Goal: Task Accomplishment & Management: Complete application form

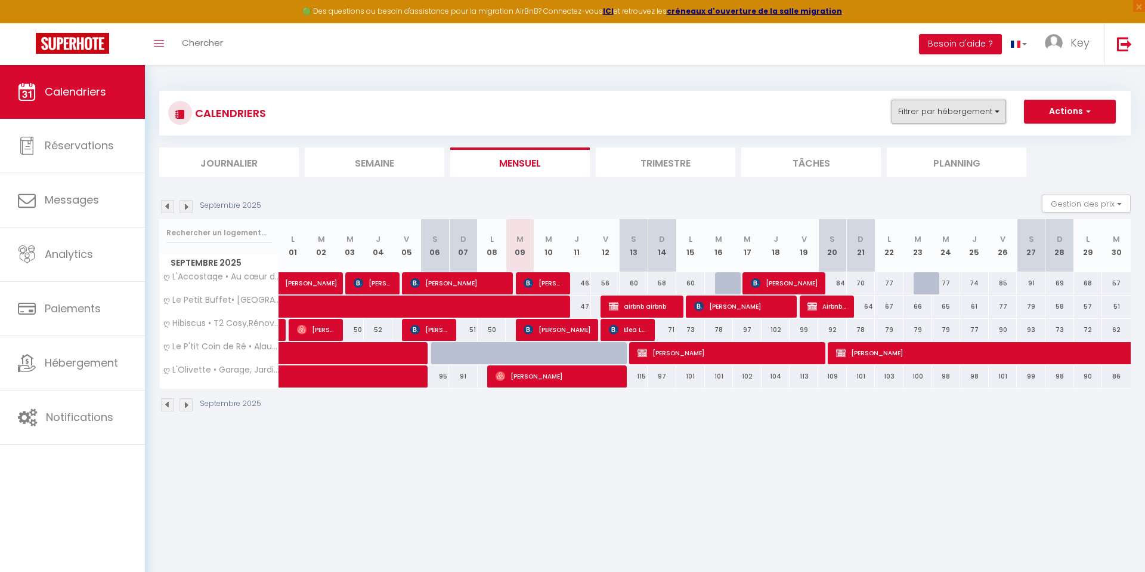
click at [918, 109] on button "Filtrer par hébergement" at bounding box center [949, 112] width 115 height 24
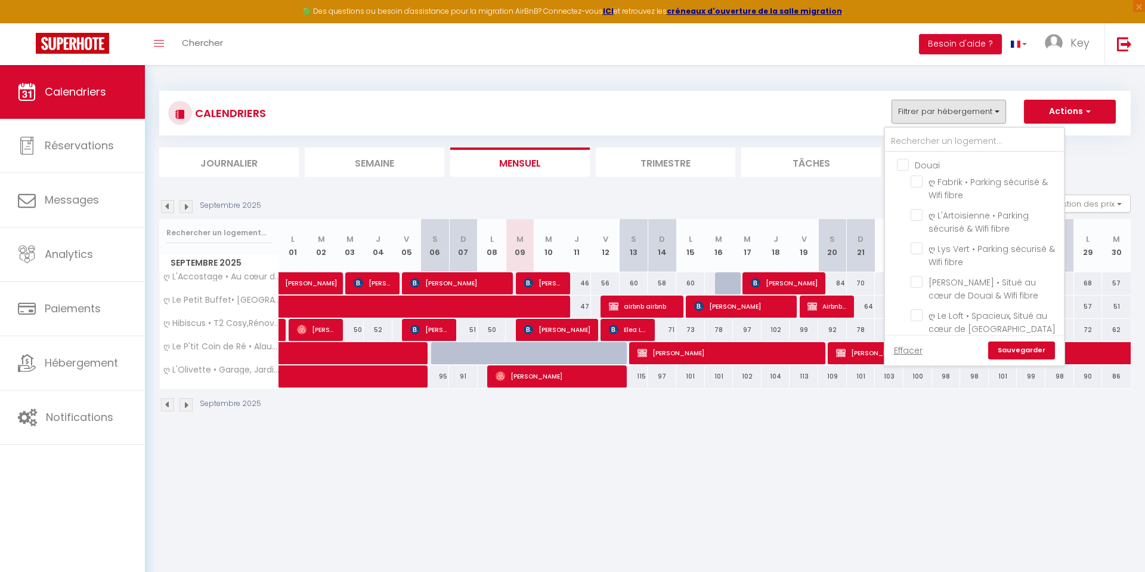
click at [914, 129] on div at bounding box center [974, 140] width 179 height 24
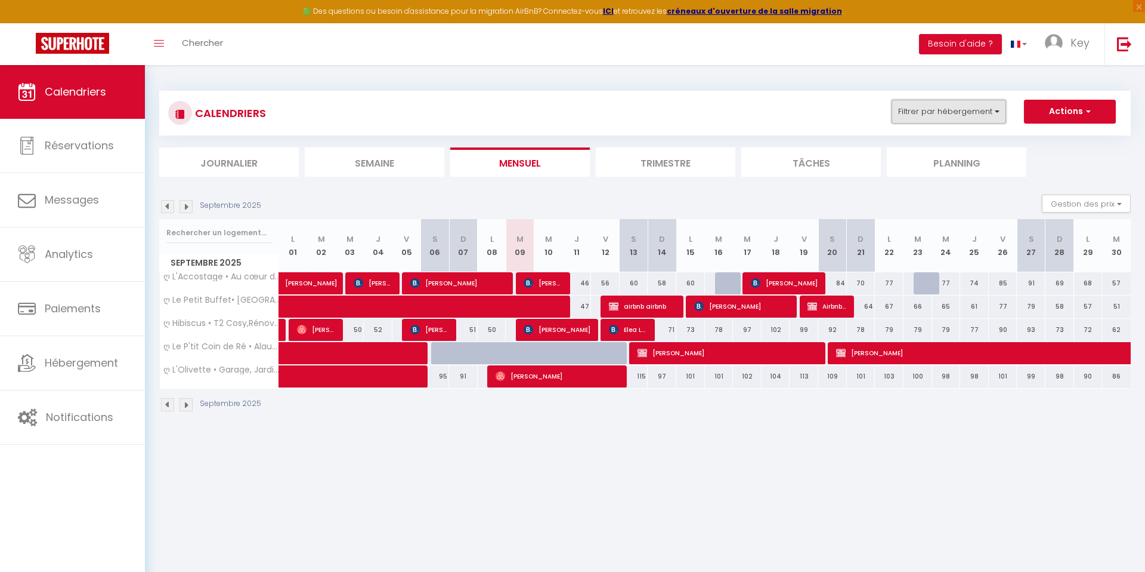
click at [907, 104] on button "Filtrer par hébergement" at bounding box center [949, 112] width 115 height 24
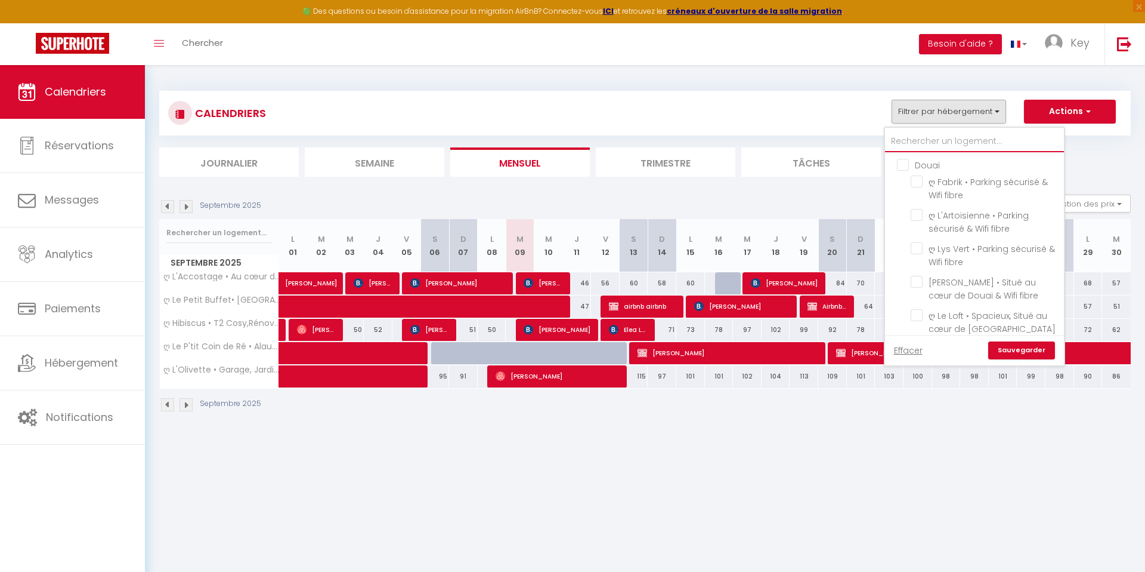
click at [907, 140] on input "text" at bounding box center [974, 141] width 179 height 21
type input "c"
checkbox input "false"
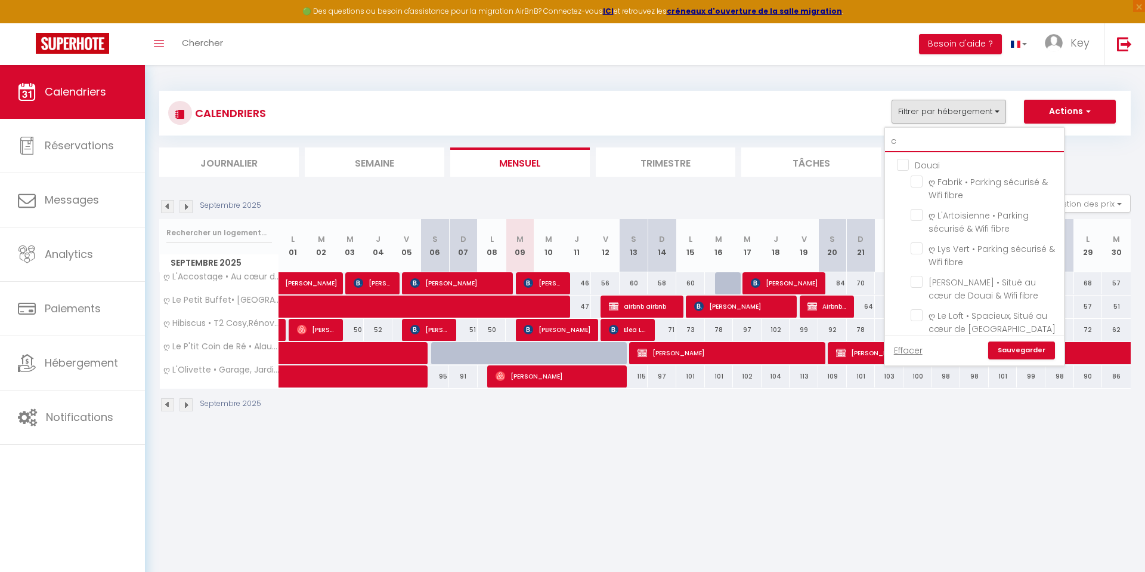
checkbox input "false"
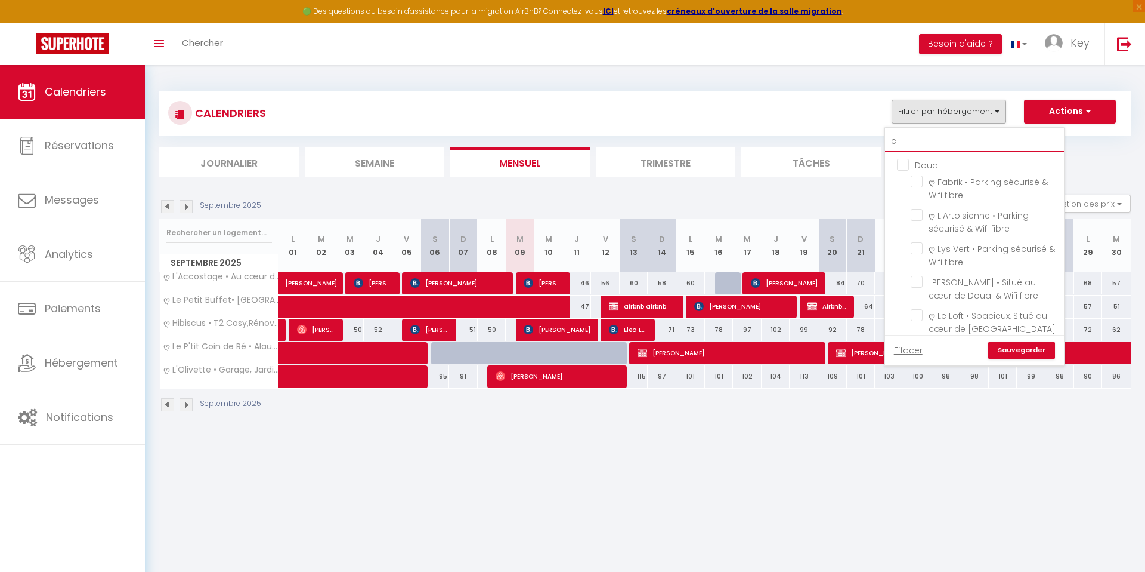
checkbox input "false"
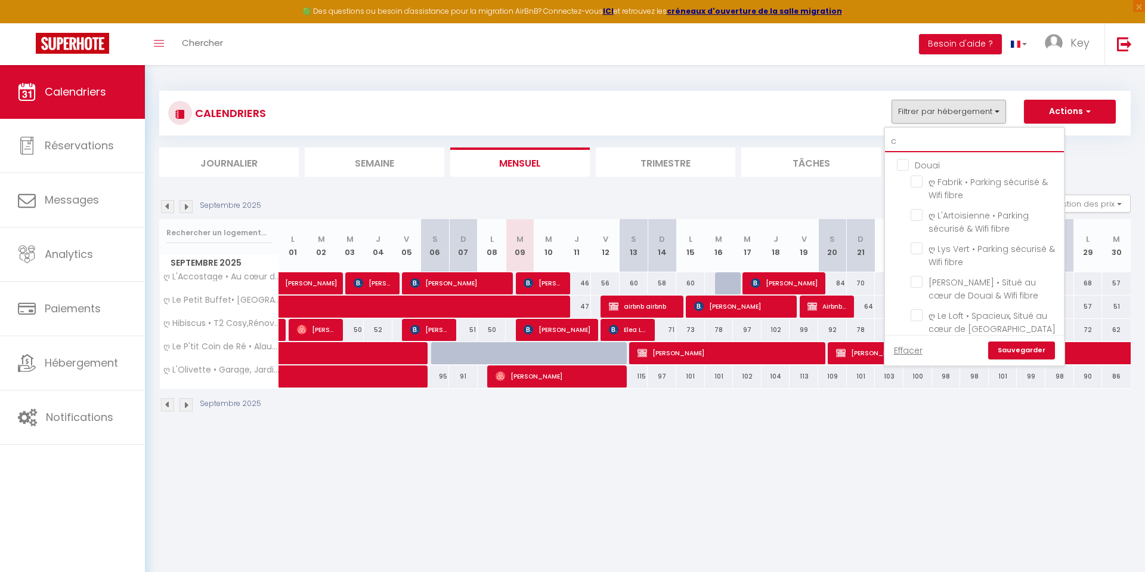
checkbox input "false"
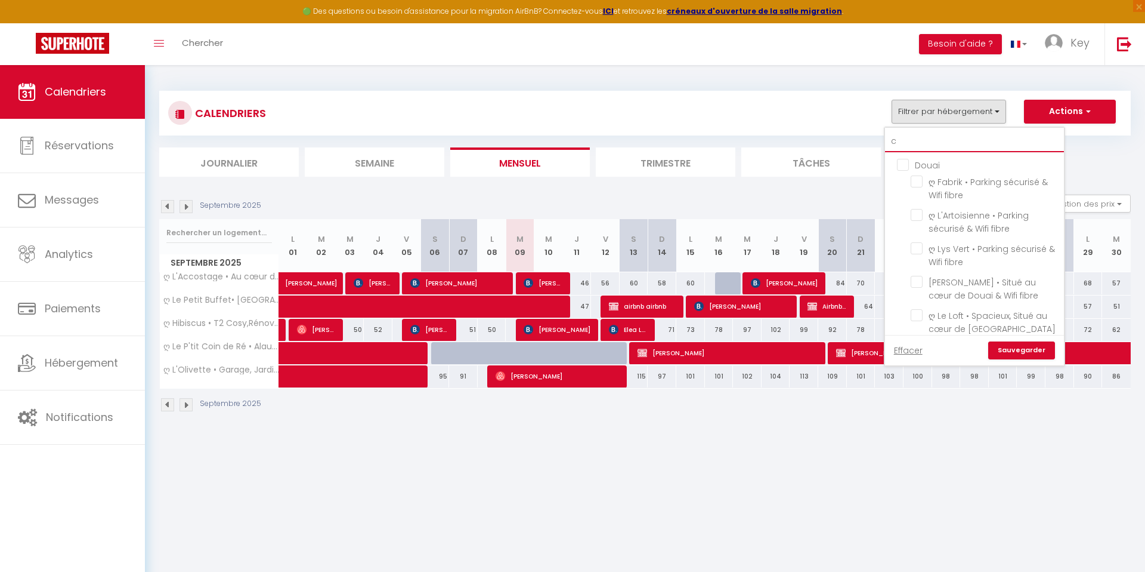
checkbox input "false"
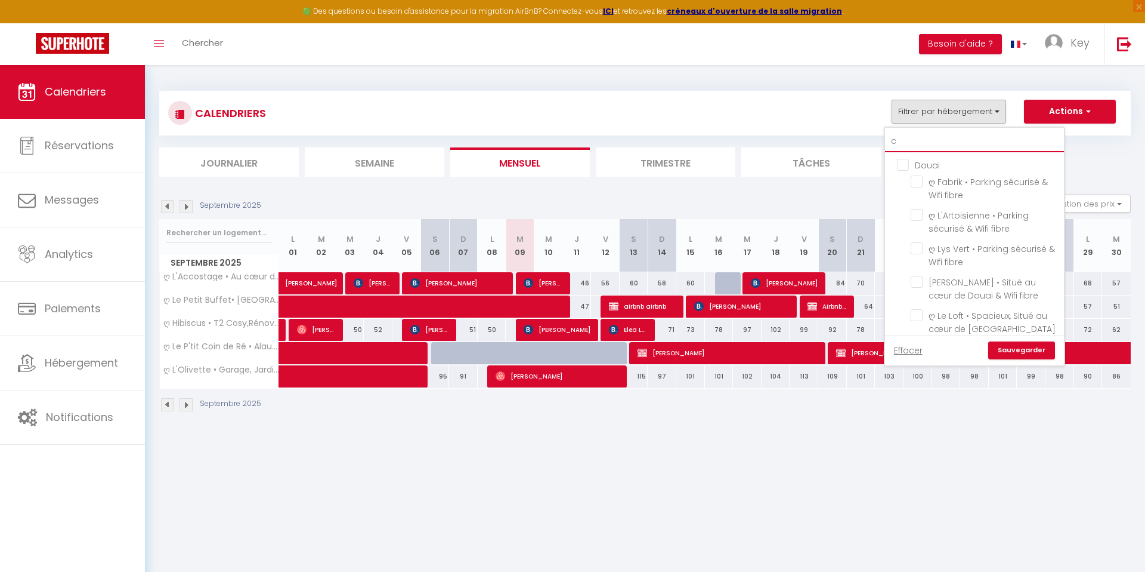
checkbox input "false"
checkbox input "true"
checkbox input "false"
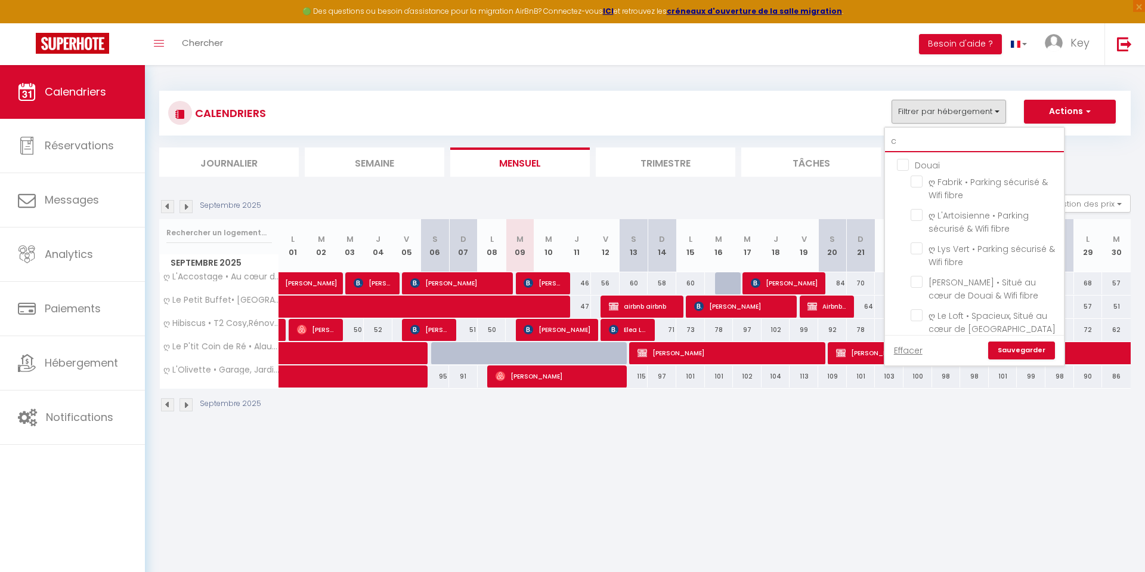
checkbox input "false"
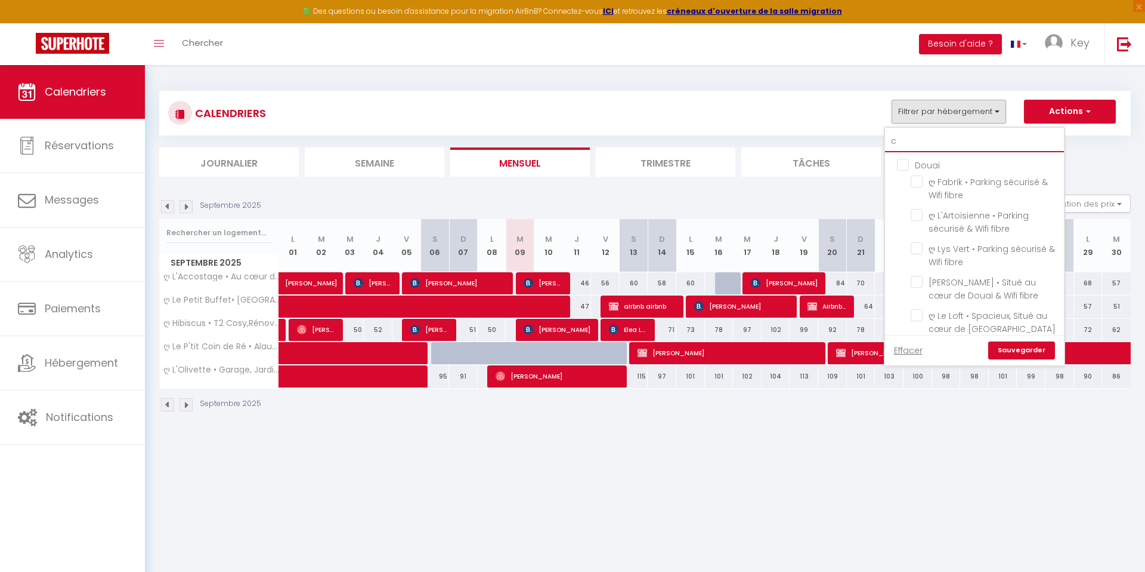
checkbox input "false"
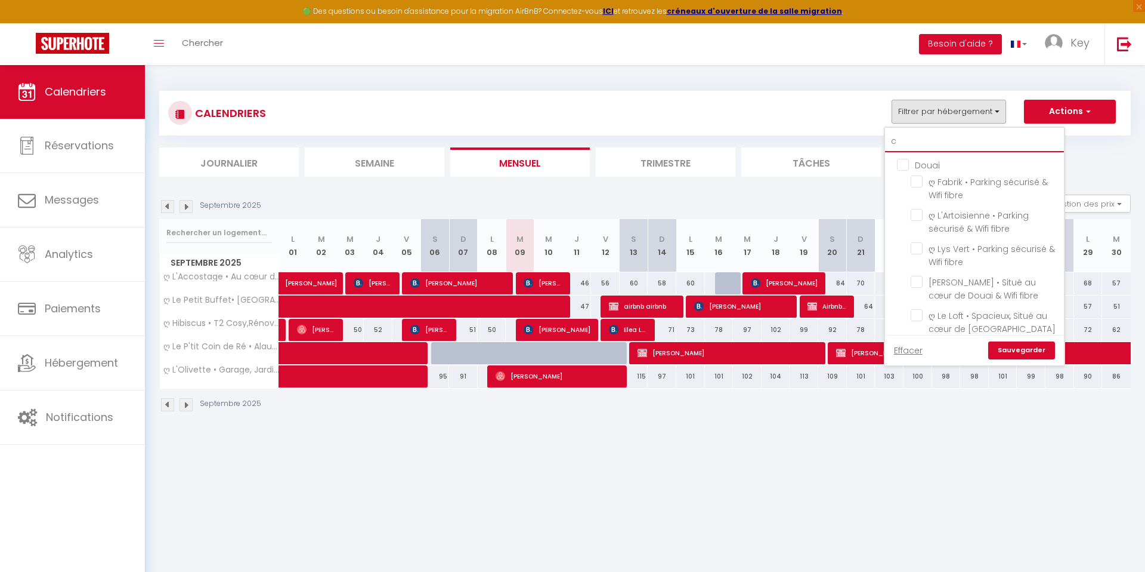
checkbox input "false"
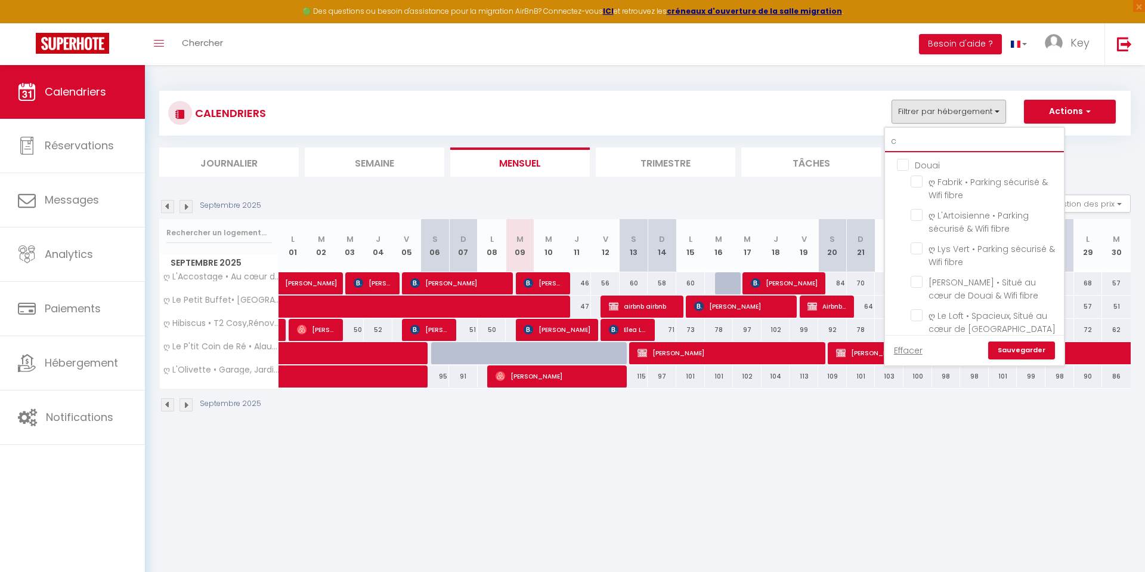
checkbox input "false"
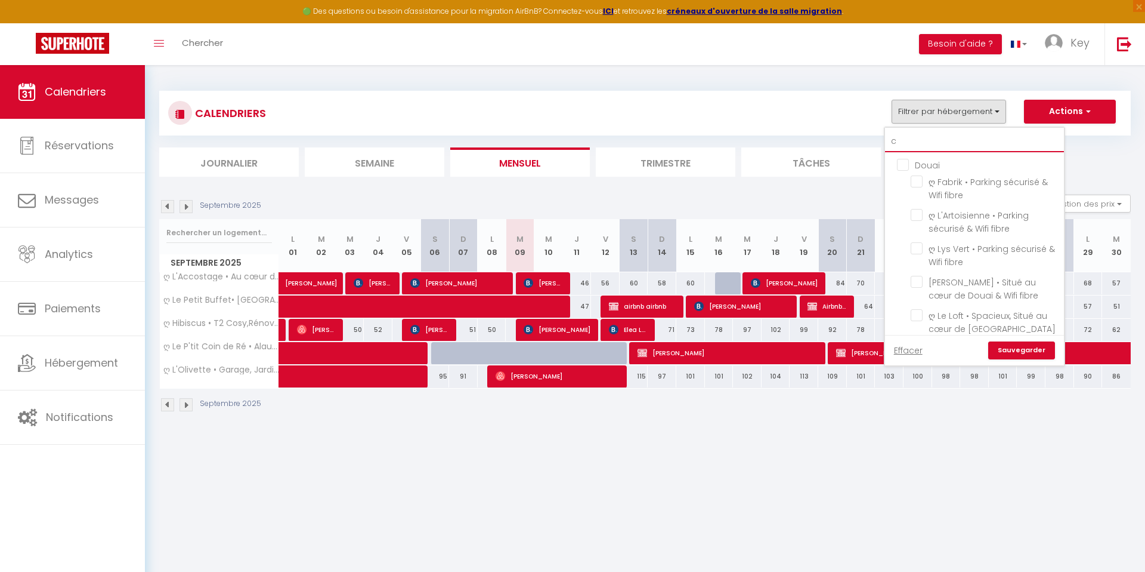
checkbox input "false"
checkbox input "true"
checkbox input "false"
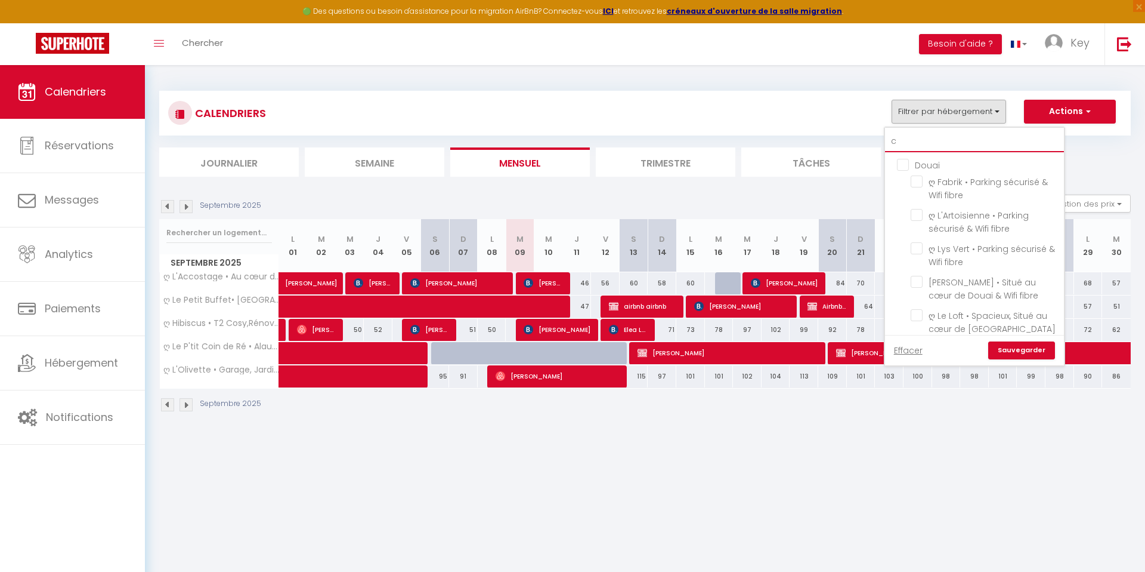
checkbox input "false"
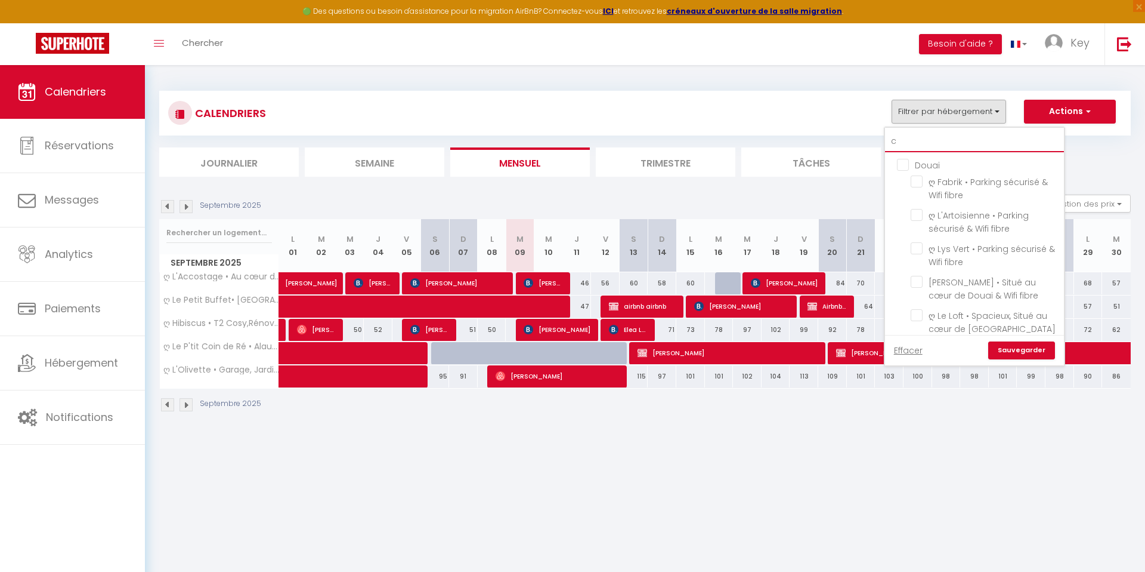
checkbox input "false"
checkbox input "true"
checkbox input "false"
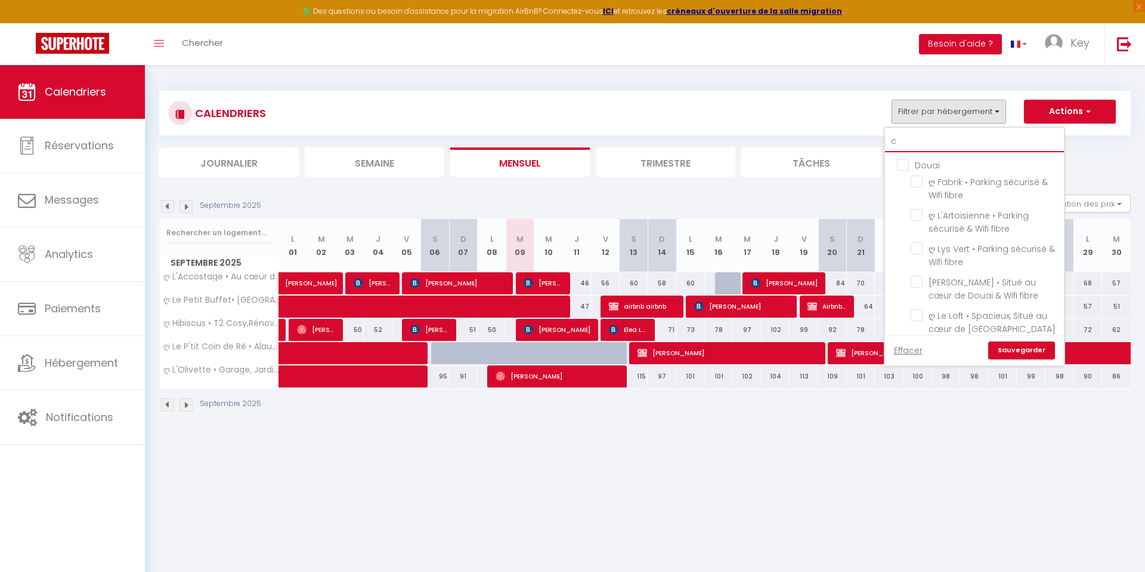
checkbox input "false"
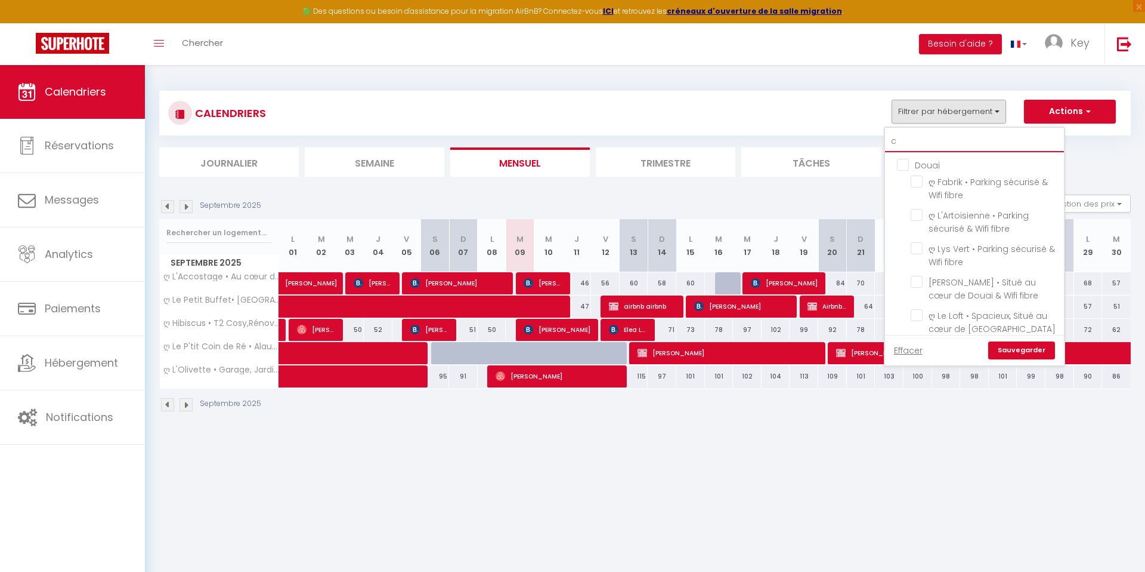
checkbox input "false"
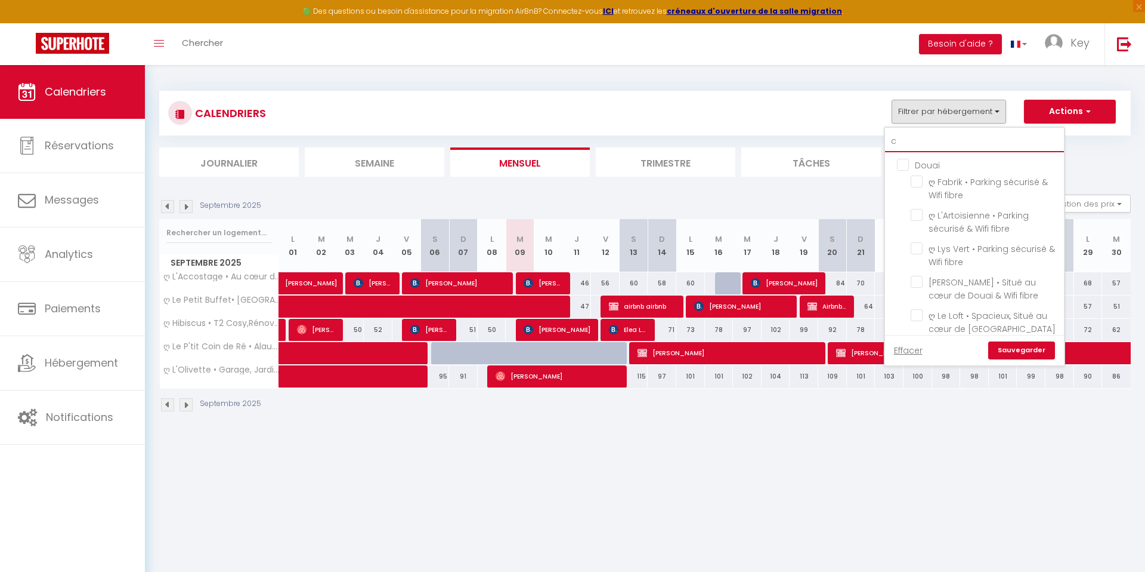
checkbox input "false"
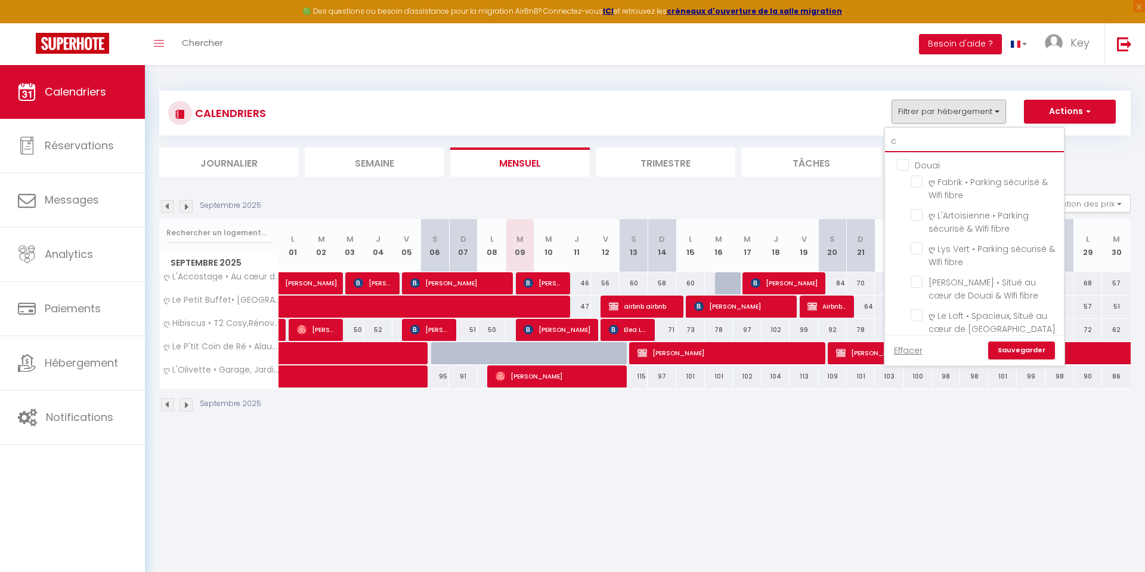
checkbox input "false"
type input "co"
checkbox input "false"
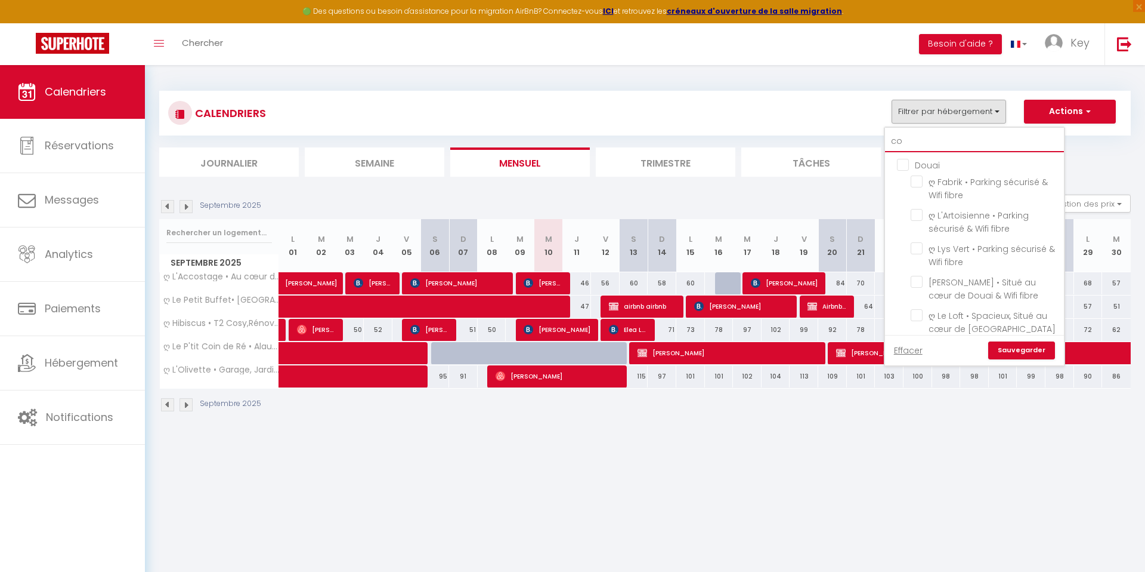
checkbox input "false"
checkbox input "true"
checkbox input "false"
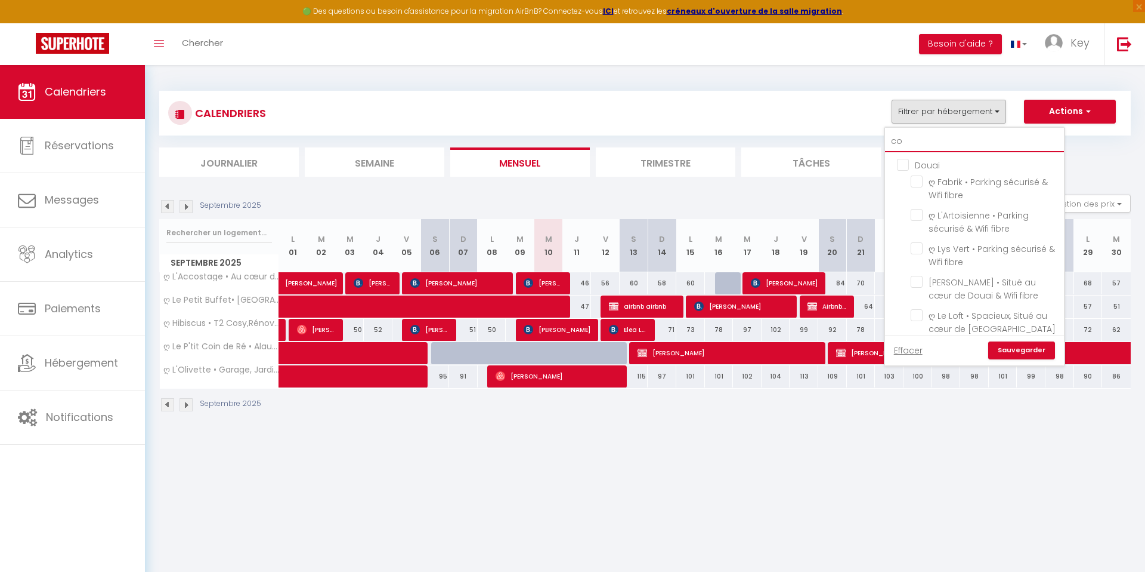
checkbox input "false"
checkbox input "true"
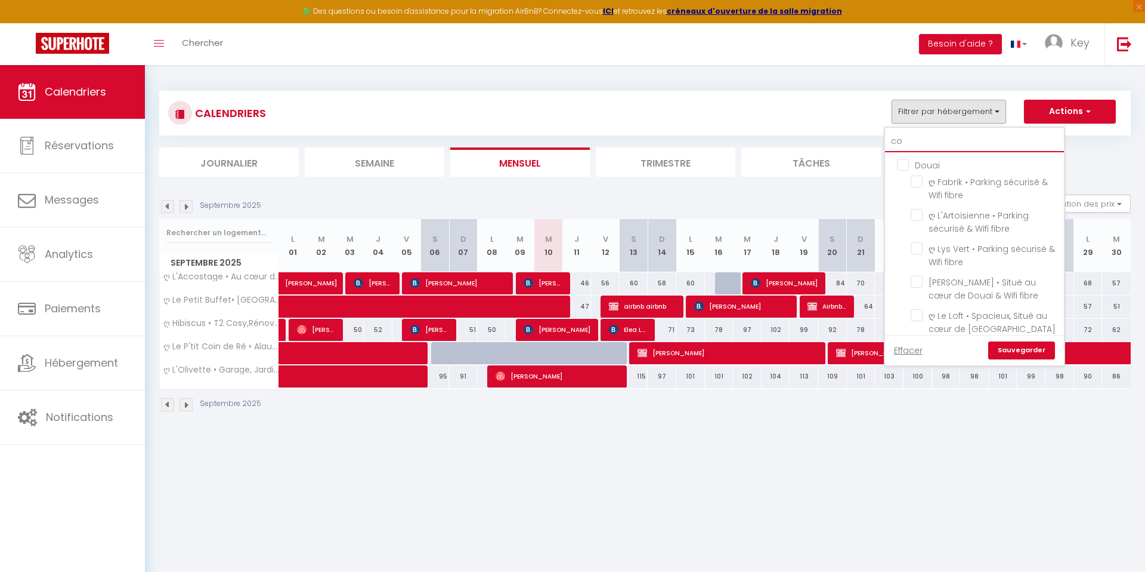
checkbox input "false"
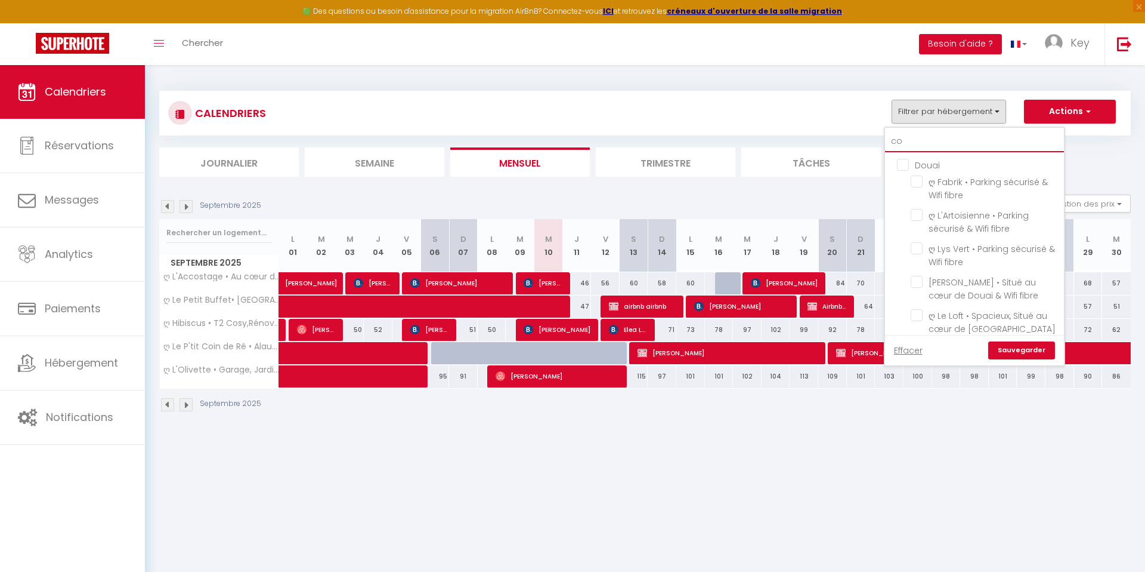
checkbox input "false"
type input "cor"
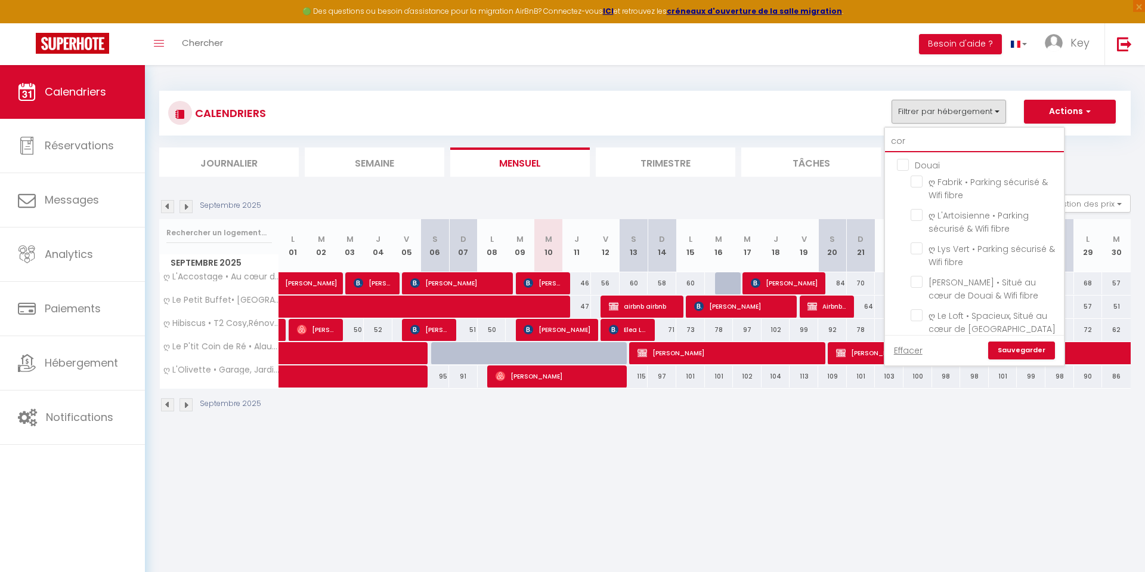
checkbox input "false"
type input "corn"
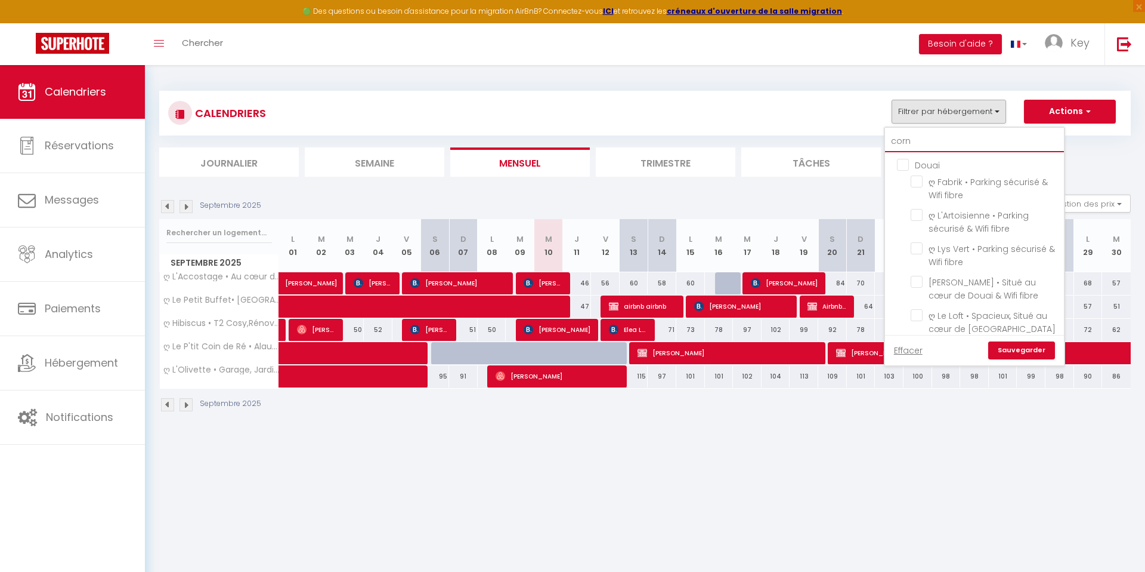
checkbox input "false"
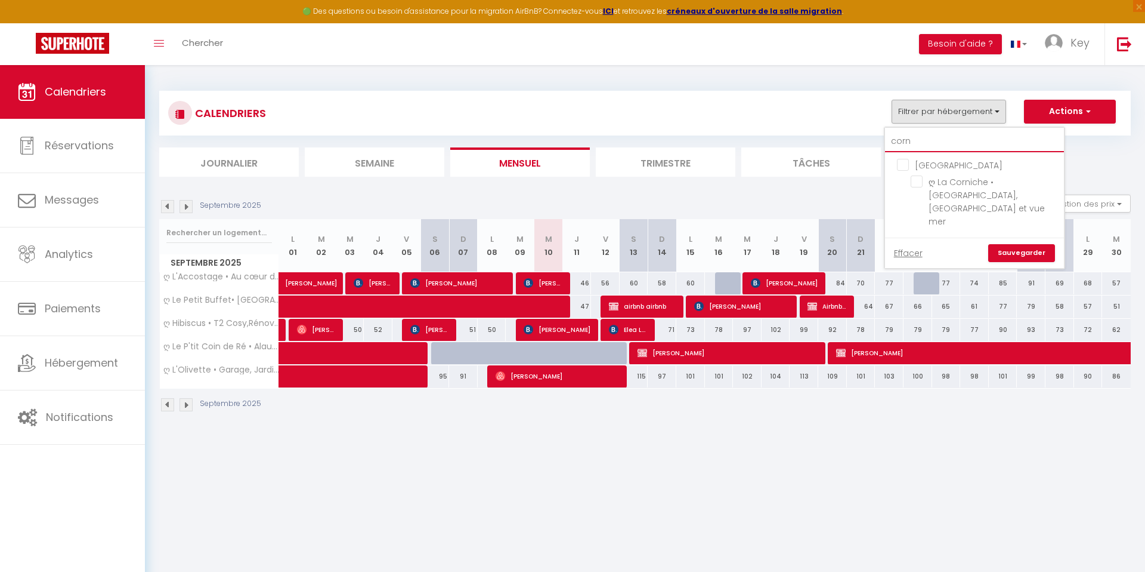
type input "corni"
checkbox input "false"
type input "corni"
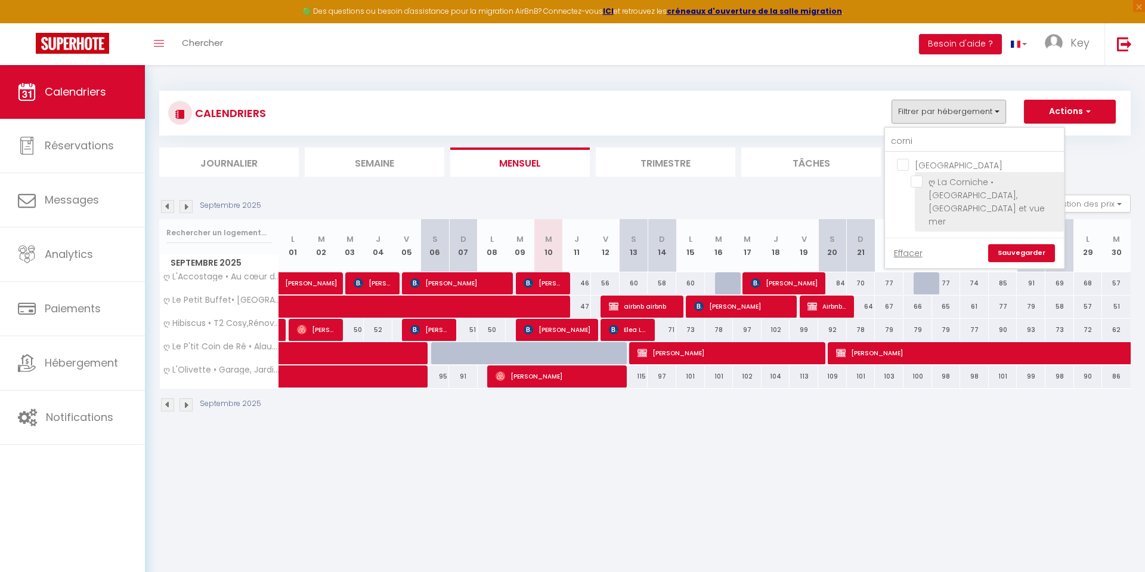
click at [946, 195] on span "ღ La Corniche • [GEOGRAPHIC_DATA], [GEOGRAPHIC_DATA] et vue mer" at bounding box center [987, 201] width 116 height 51
click at [946, 187] on input "ღ La Corniche • [GEOGRAPHIC_DATA], [GEOGRAPHIC_DATA] et vue mer" at bounding box center [985, 181] width 149 height 12
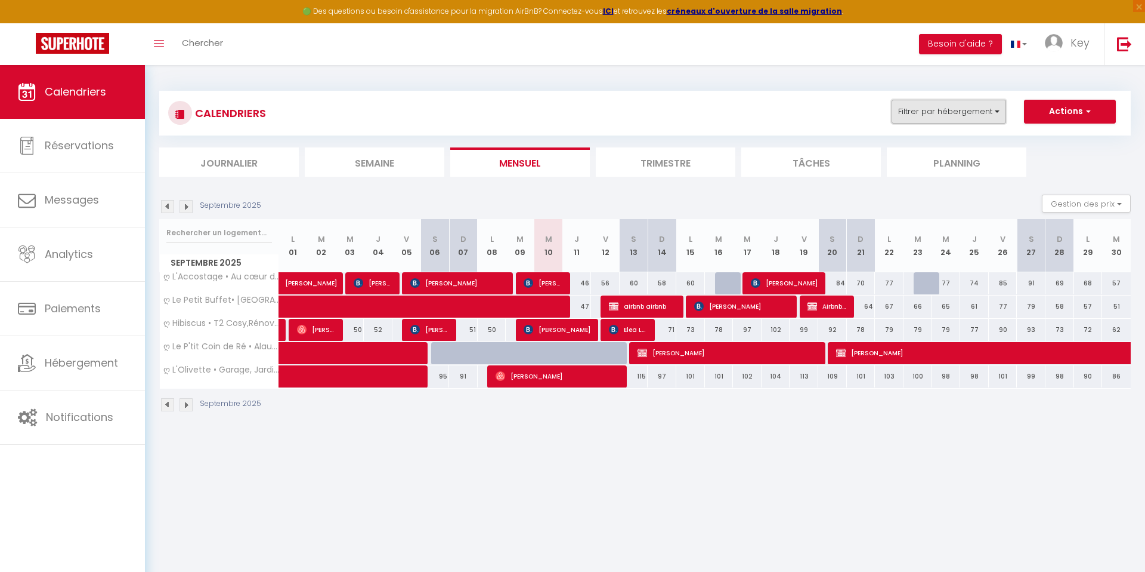
click at [950, 109] on button "Filtrer par hébergement" at bounding box center [949, 112] width 115 height 24
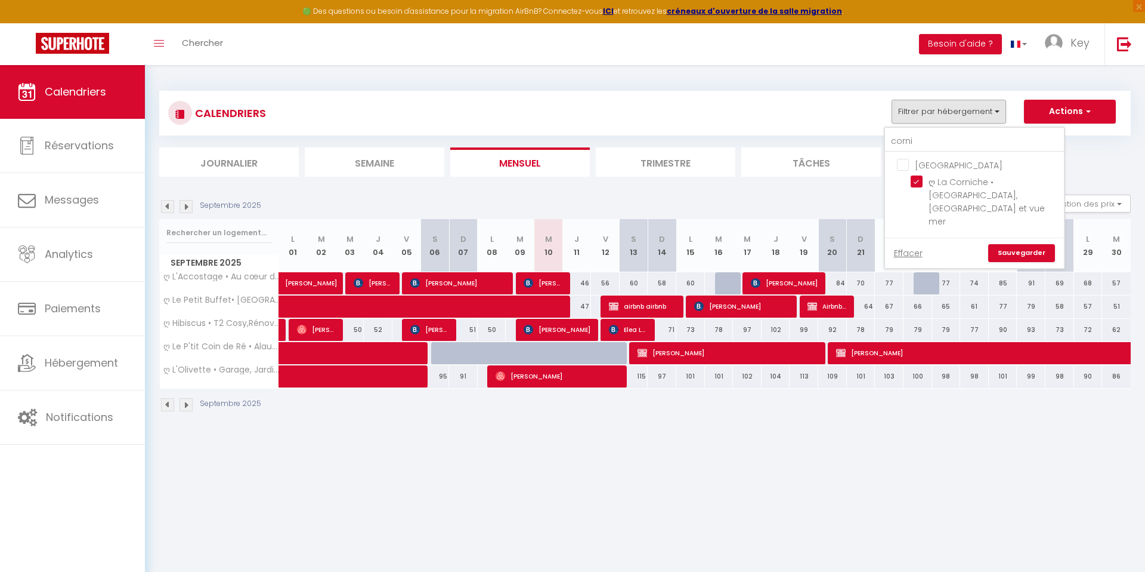
click at [1012, 244] on link "Sauvegarder" at bounding box center [1022, 253] width 67 height 18
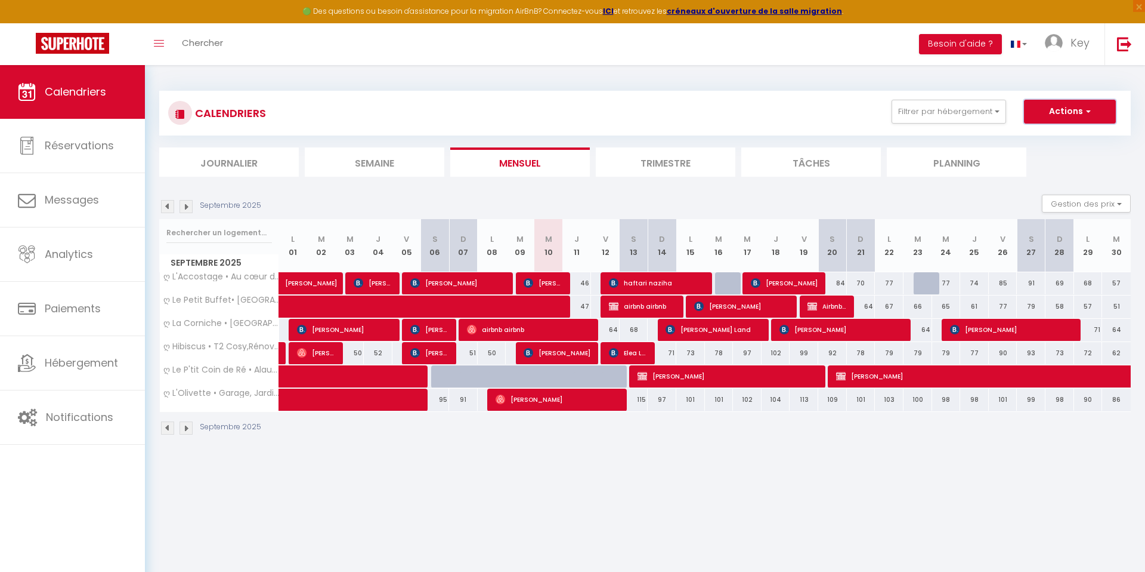
click at [1057, 113] on button "Actions" at bounding box center [1070, 112] width 92 height 24
click at [1053, 140] on link "Nouvelle réservation" at bounding box center [1058, 139] width 104 height 18
select select
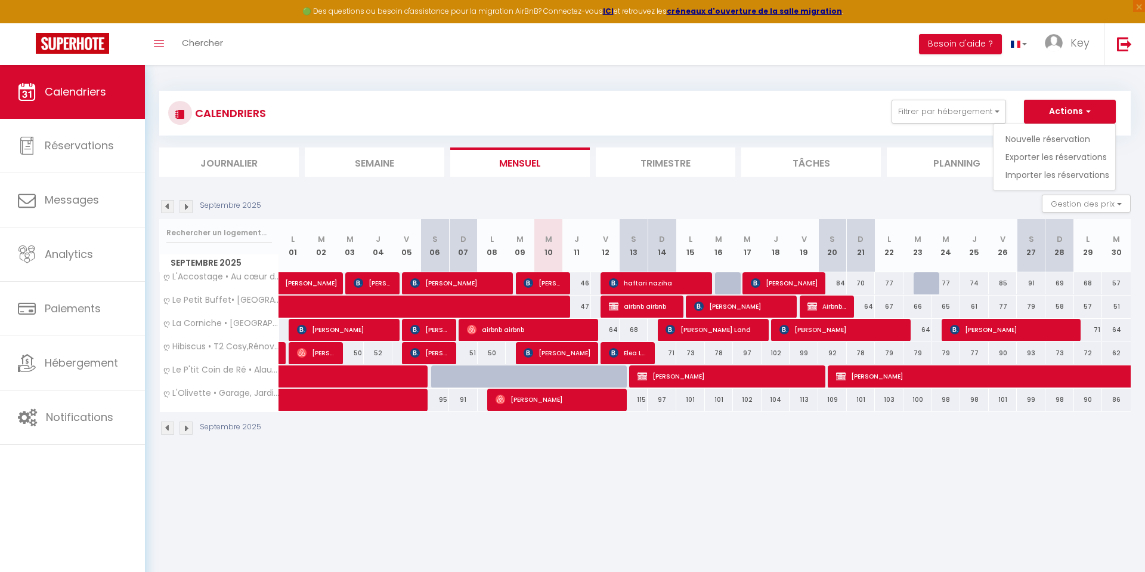
select select
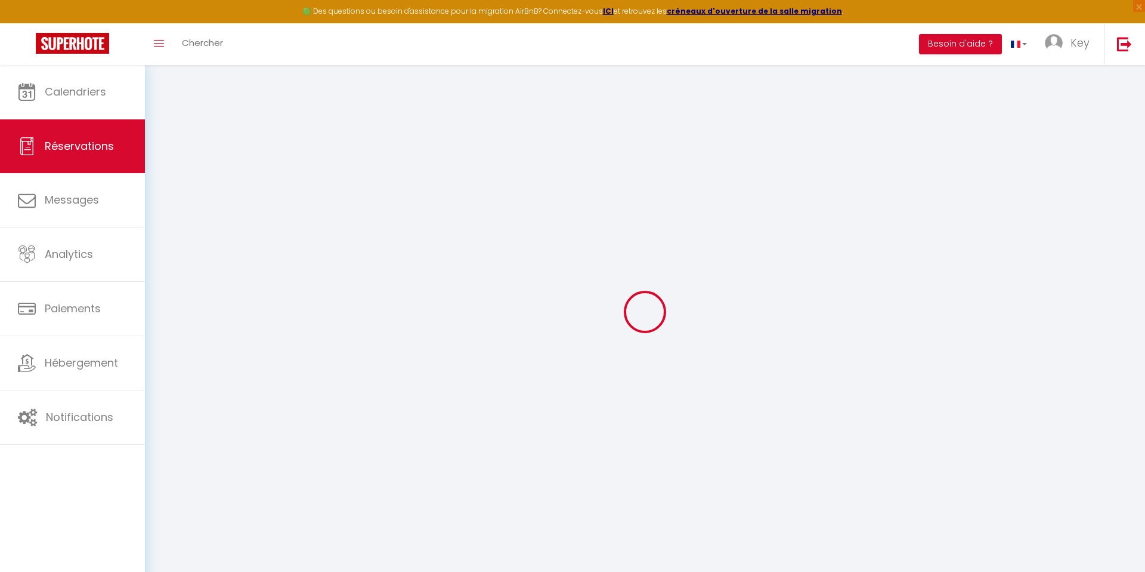
select select
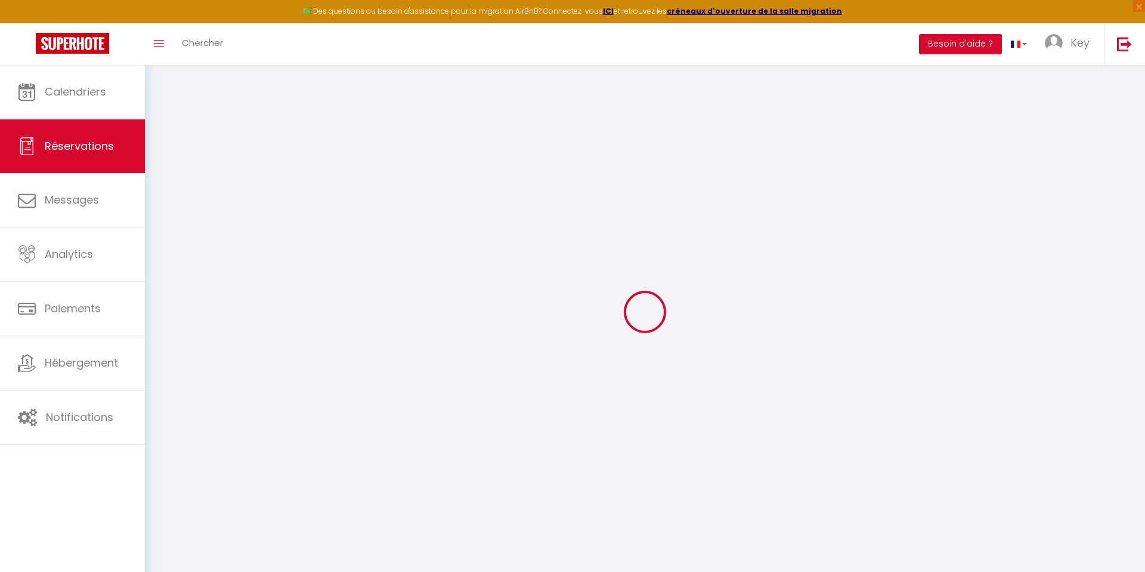
select select
checkbox input "false"
select select
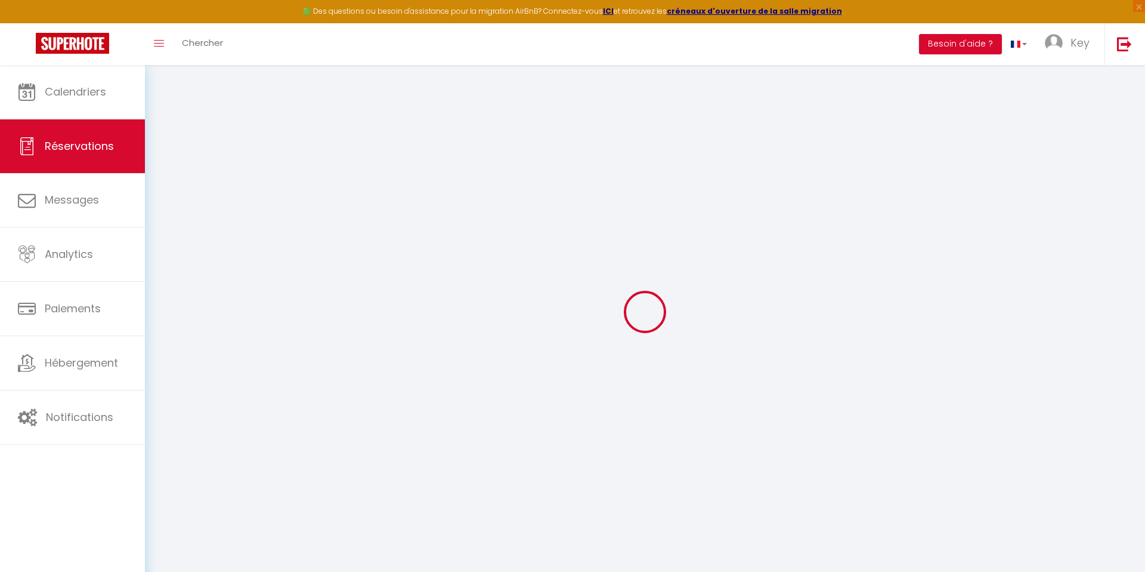
select select
checkbox input "false"
select select
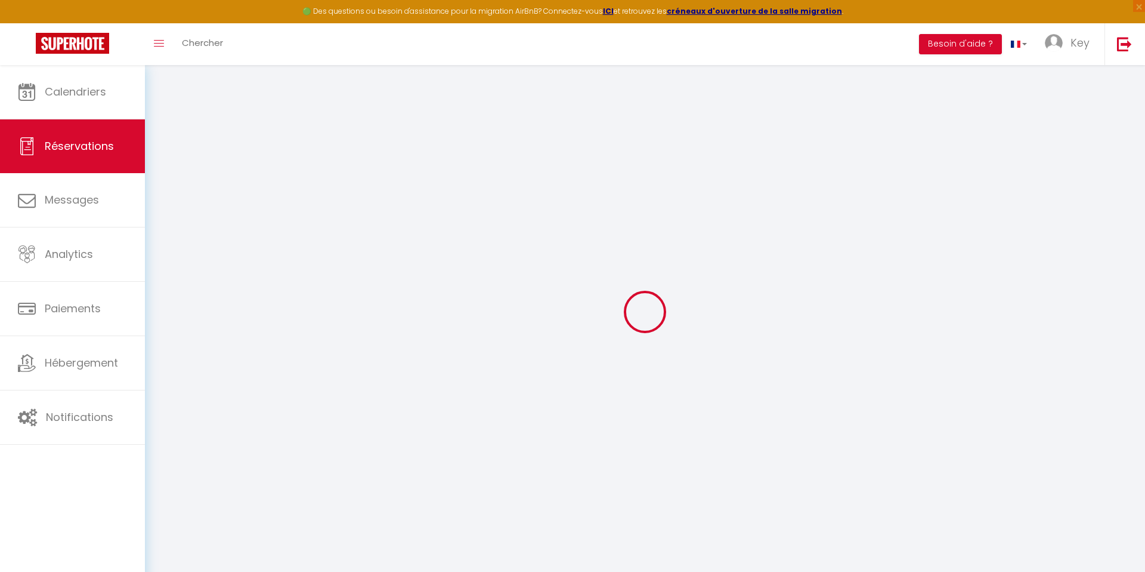
select select
checkbox input "false"
select select
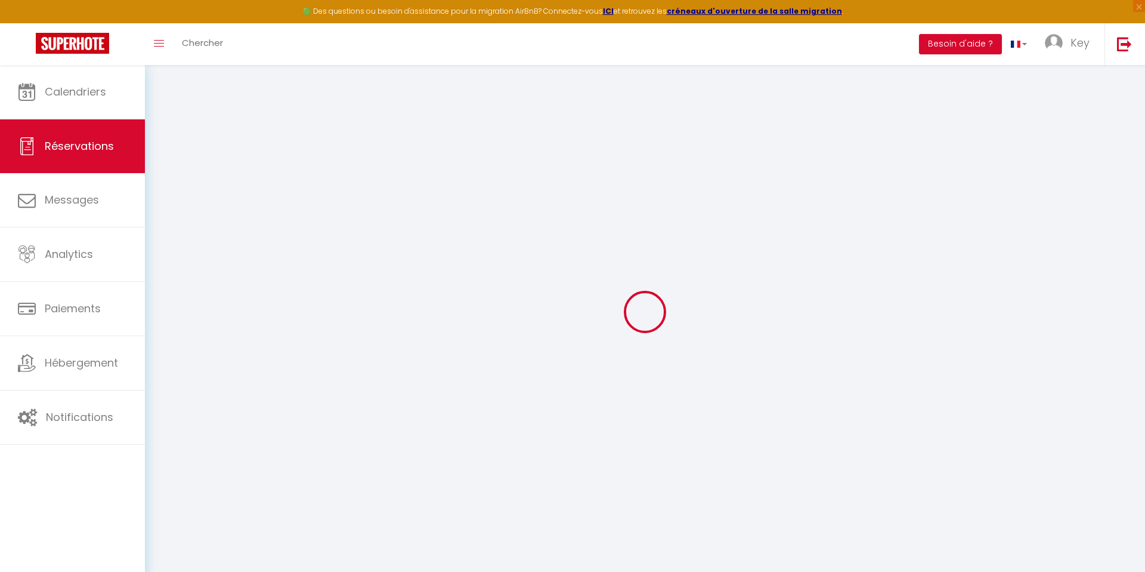
select select
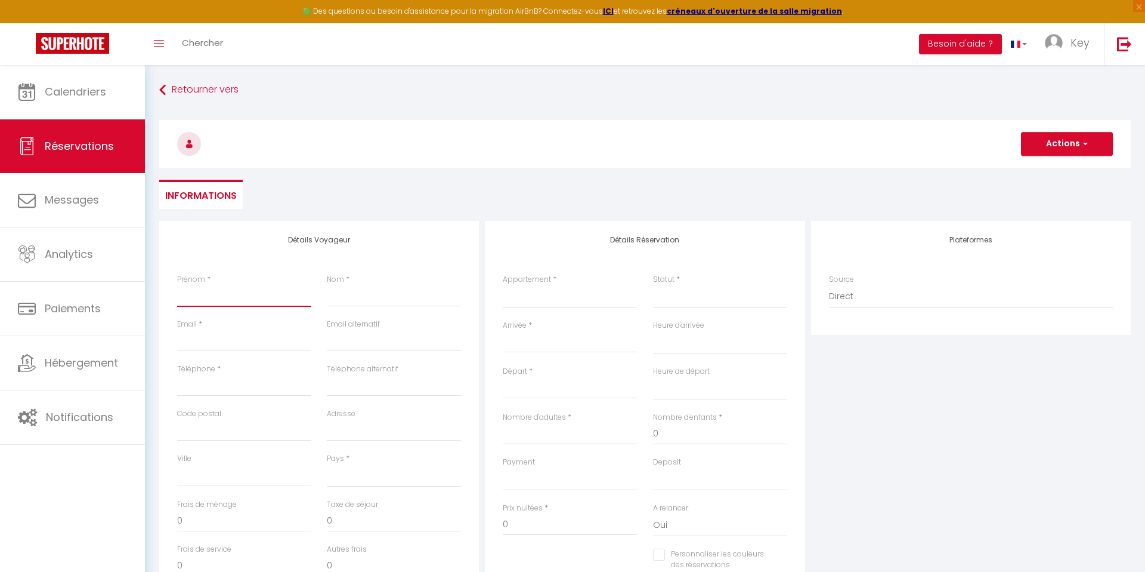
click at [183, 302] on input "Prénom" at bounding box center [244, 295] width 134 height 21
click at [236, 288] on input "Prénom" at bounding box center [244, 295] width 134 height 21
type input "ai"
select select
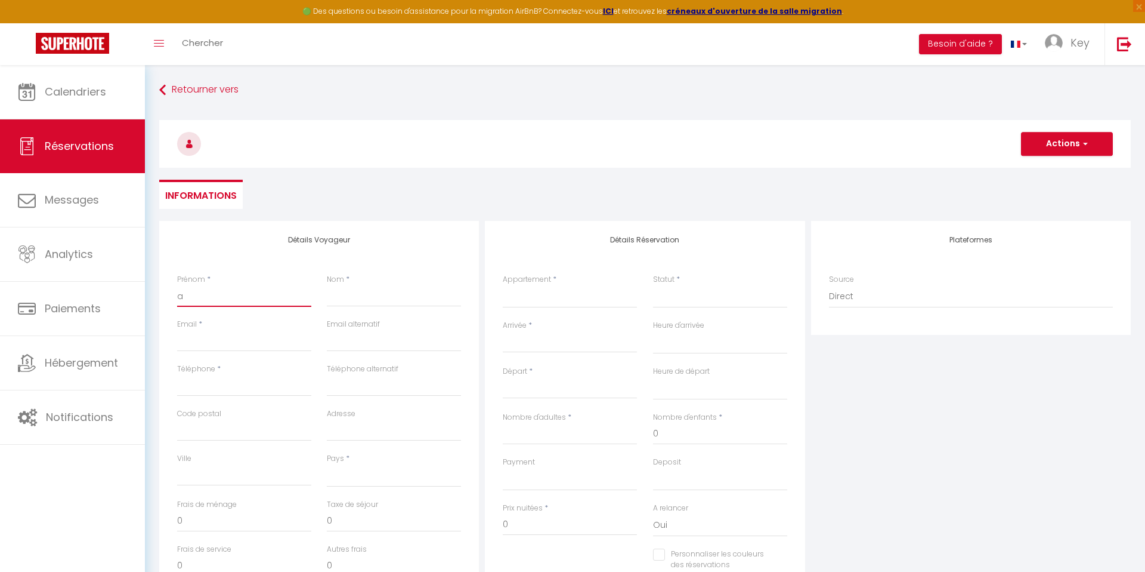
select select
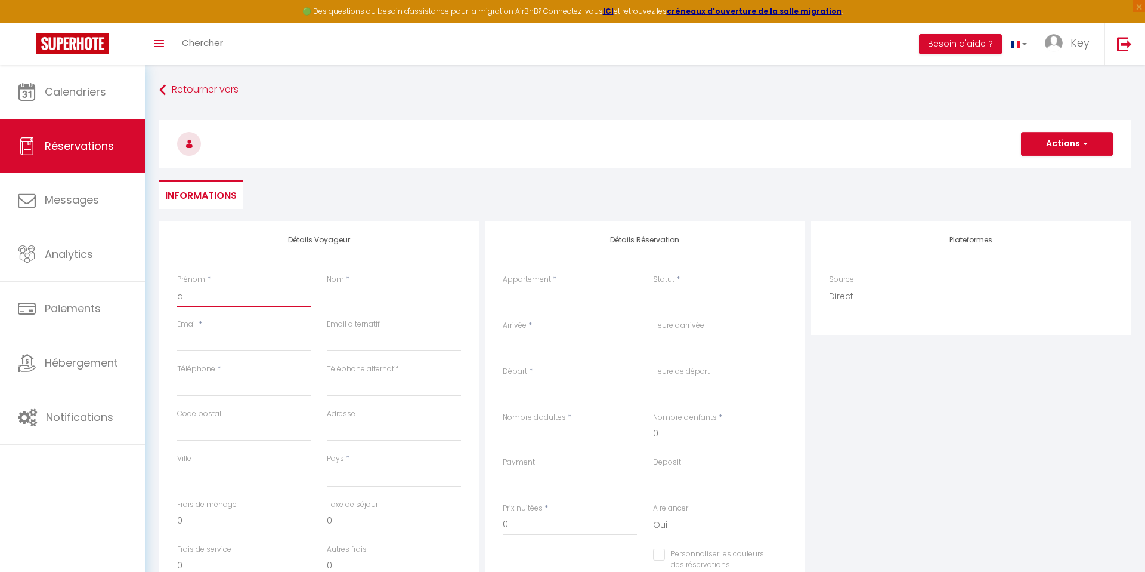
checkbox input "false"
type input "air"
select select
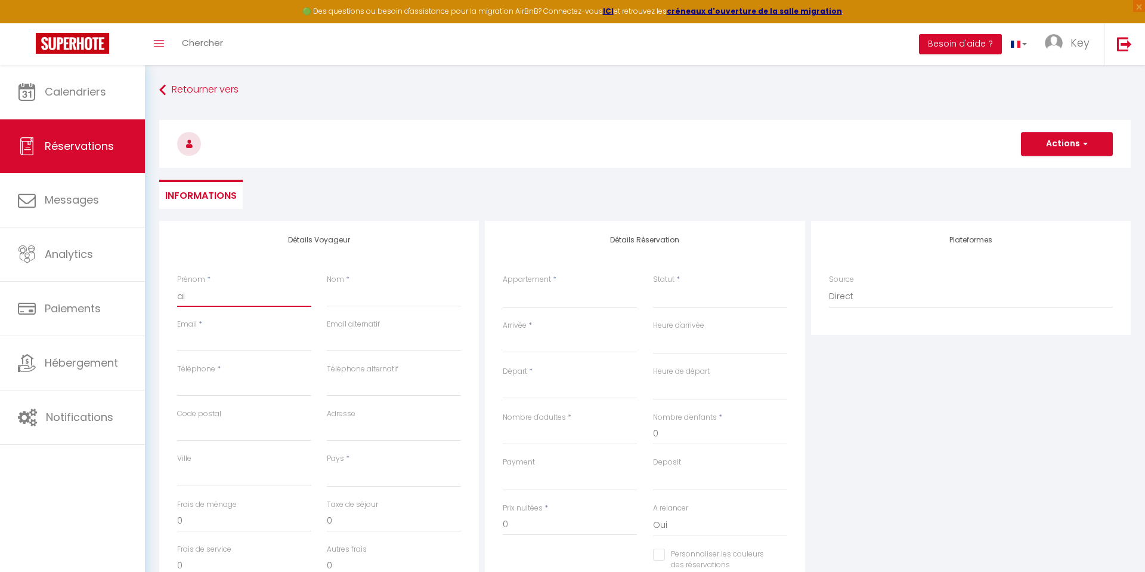
select select
checkbox input "false"
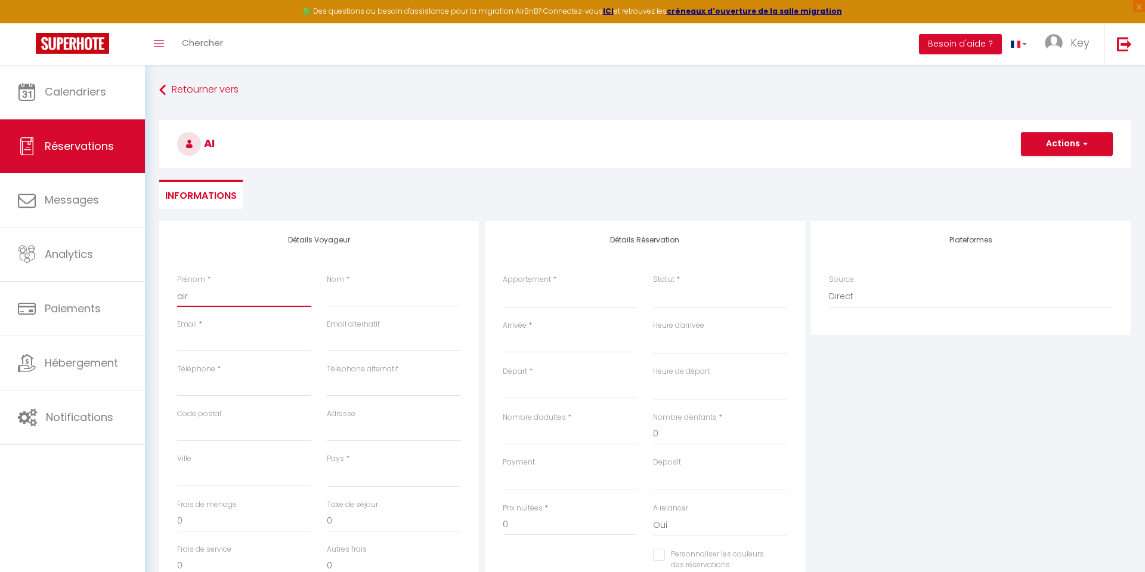
type input "airb"
select select
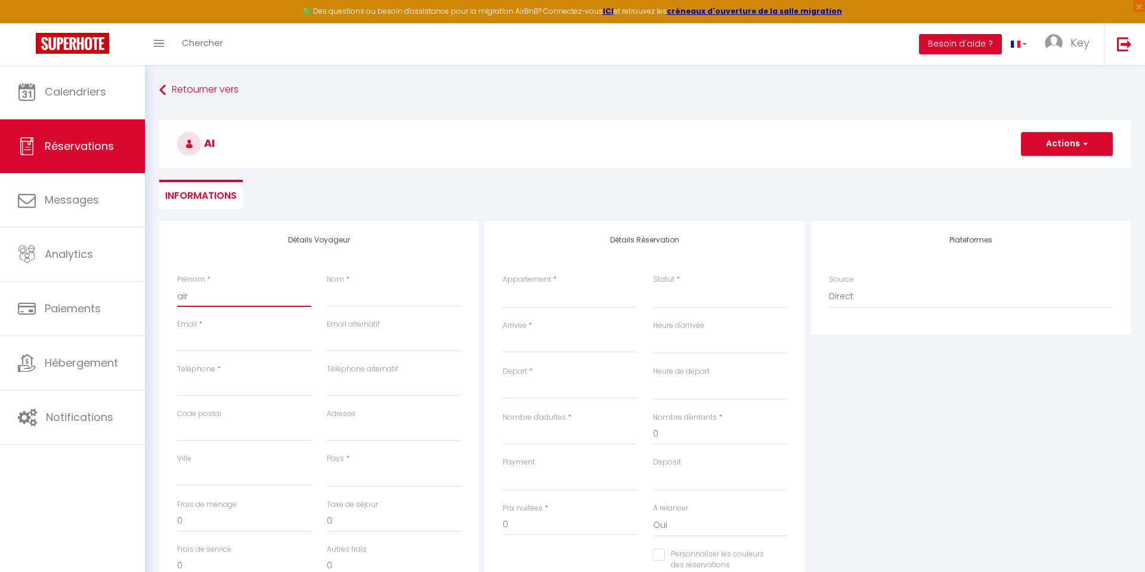
select select
checkbox input "false"
type input "airbn"
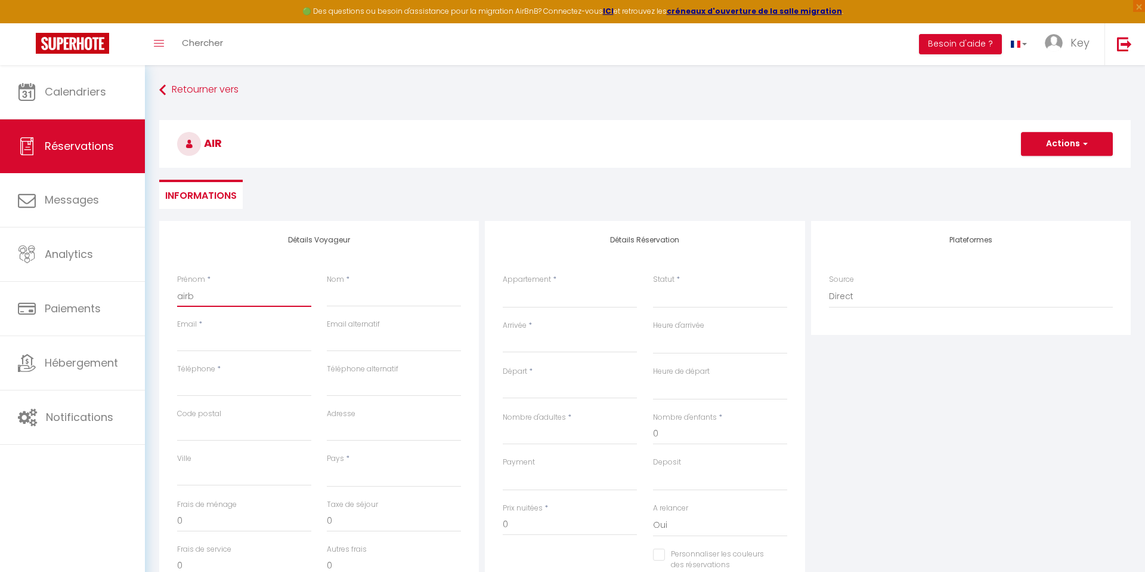
select select
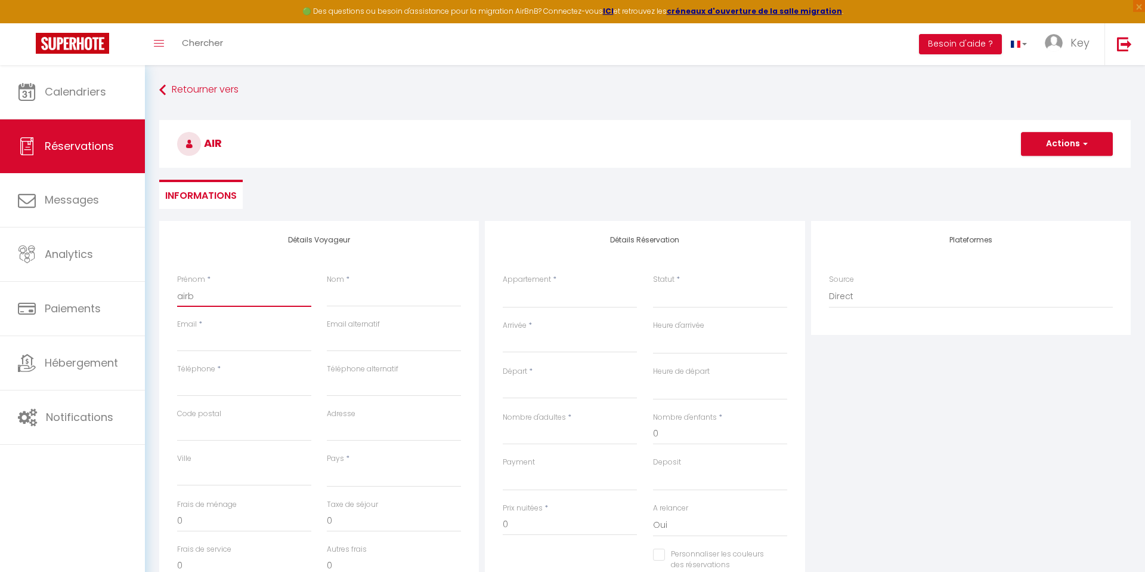
select select
checkbox input "false"
type input "airbnb"
select select
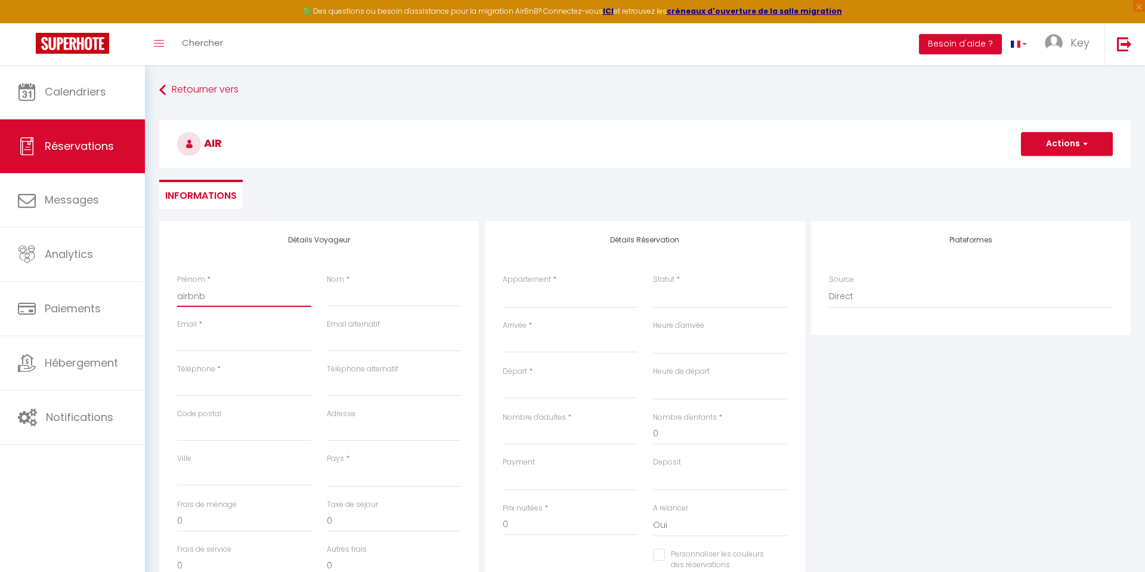
select select
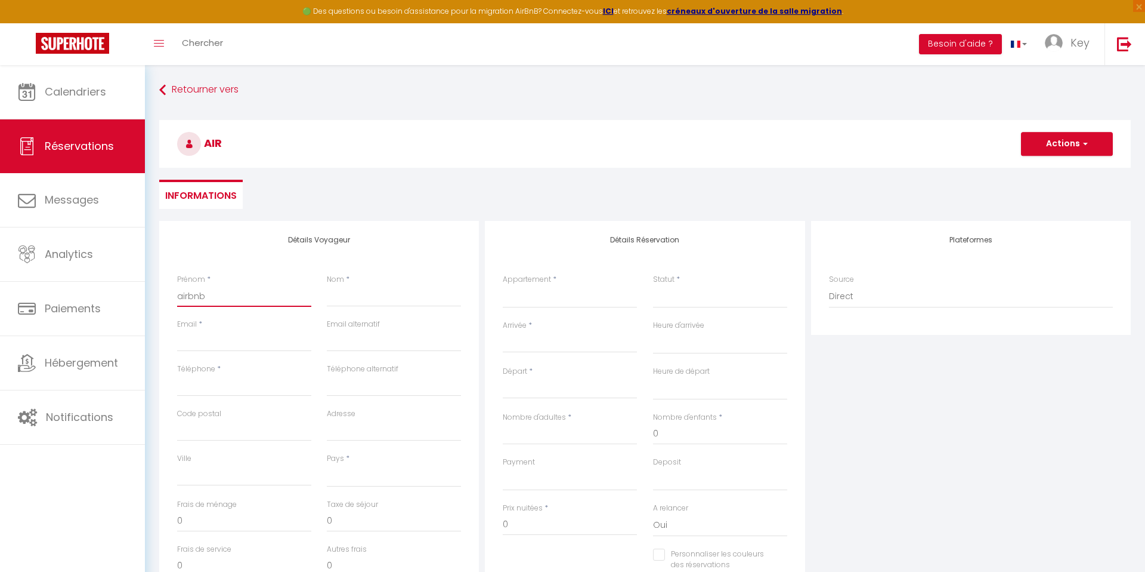
select select
checkbox input "false"
select select
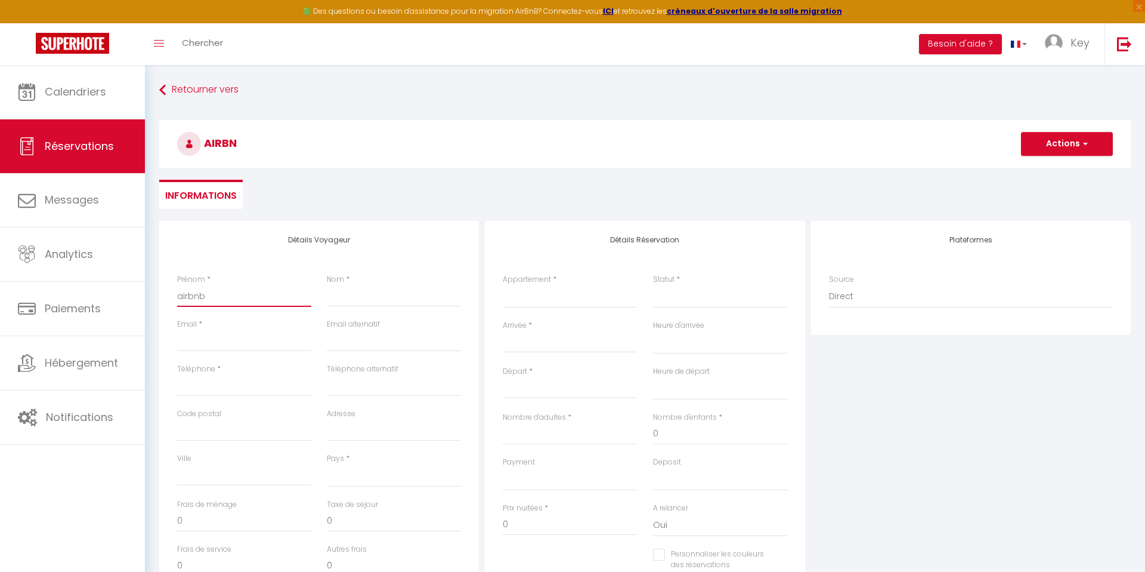
select select
checkbox input "false"
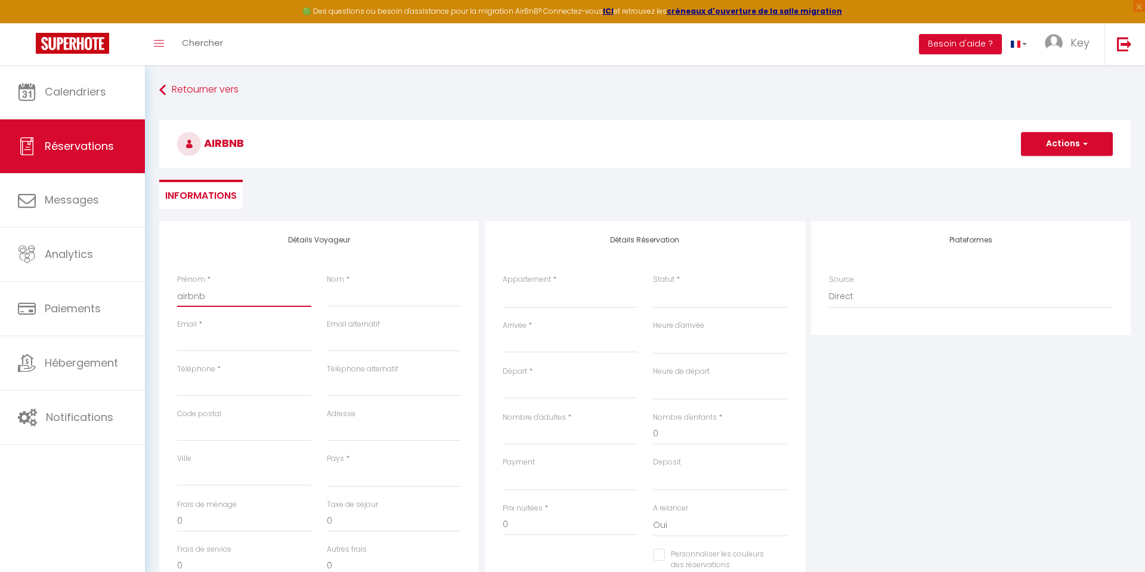
type input "airbnb"
click at [344, 293] on input "Nom" at bounding box center [394, 295] width 134 height 21
type input "a"
select select
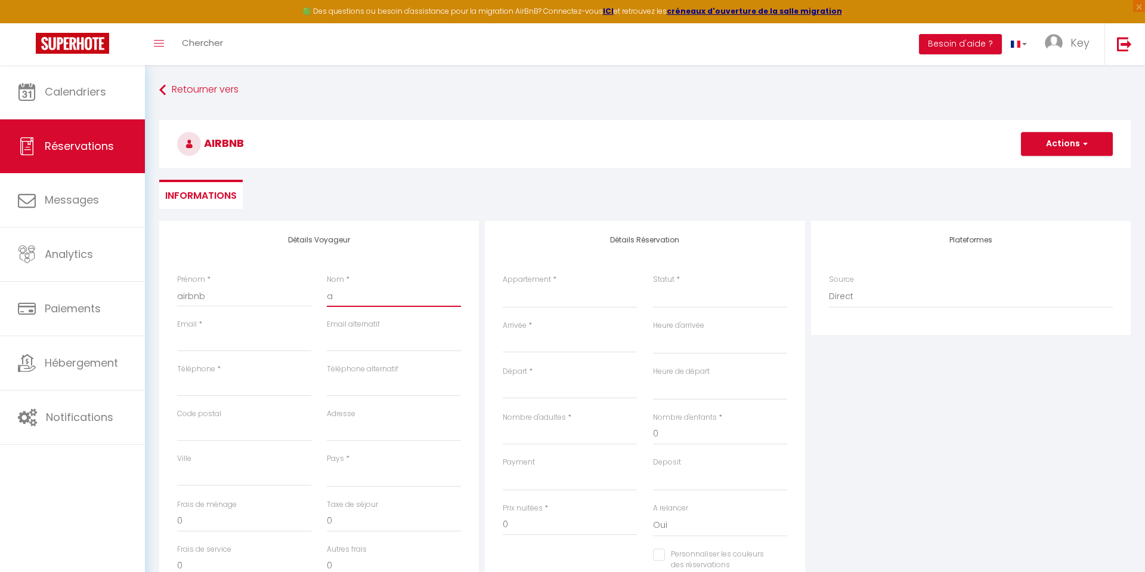
select select
click at [237, 347] on input "Email client" at bounding box center [244, 340] width 134 height 21
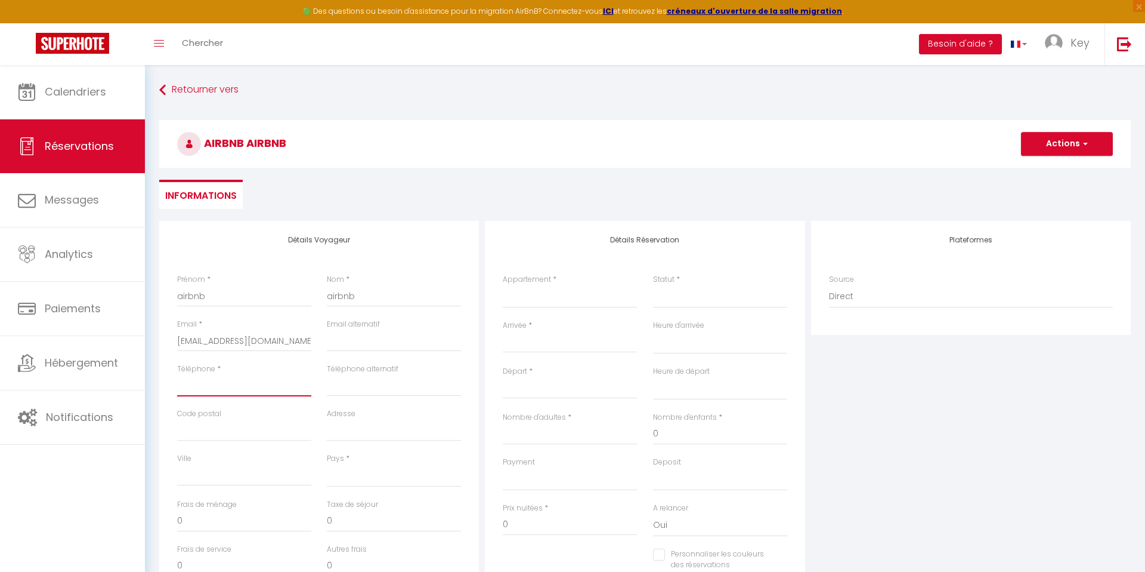
click at [236, 387] on input "Téléphone" at bounding box center [244, 385] width 134 height 21
click at [375, 471] on select "[GEOGRAPHIC_DATA] [GEOGRAPHIC_DATA] [GEOGRAPHIC_DATA] [GEOGRAPHIC_DATA] [GEOGRA…" at bounding box center [394, 475] width 134 height 23
click at [566, 291] on select "ღ Fabrik • Parking sécurisé & Wifi fibre ღ L'Artoisienne • Parking sécurisé & W…" at bounding box center [570, 296] width 134 height 23
click at [679, 282] on span "*" at bounding box center [679, 279] width 4 height 10
click at [679, 289] on select "Confirmé Non Confirmé [PERSON_NAME] par le voyageur No Show Request" at bounding box center [720, 296] width 134 height 23
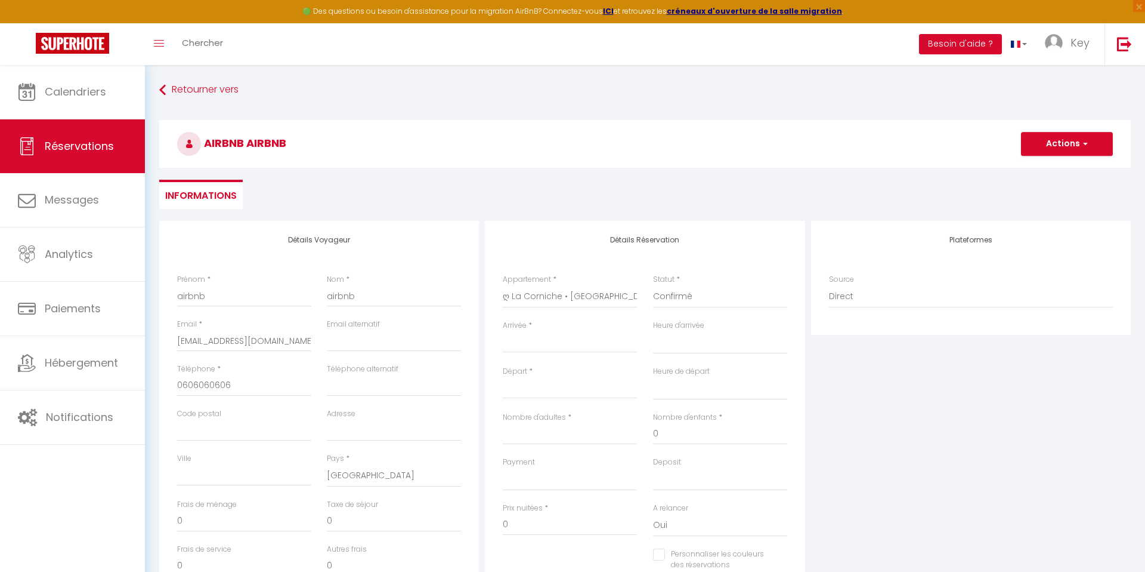
click at [558, 348] on input "Arrivée" at bounding box center [570, 343] width 134 height 16
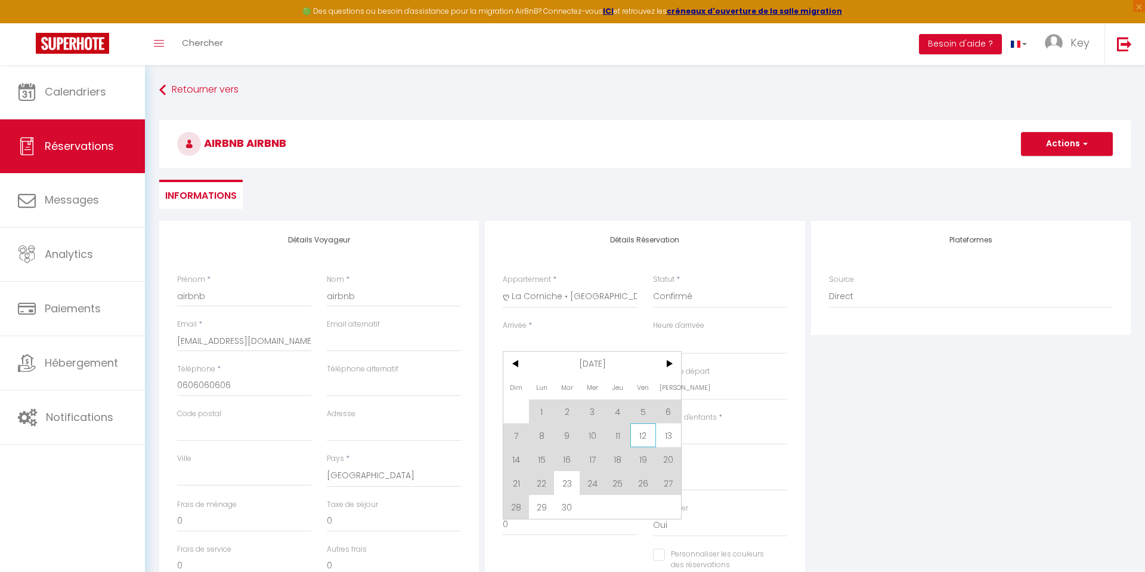
click at [639, 437] on span "12" at bounding box center [644, 435] width 26 height 24
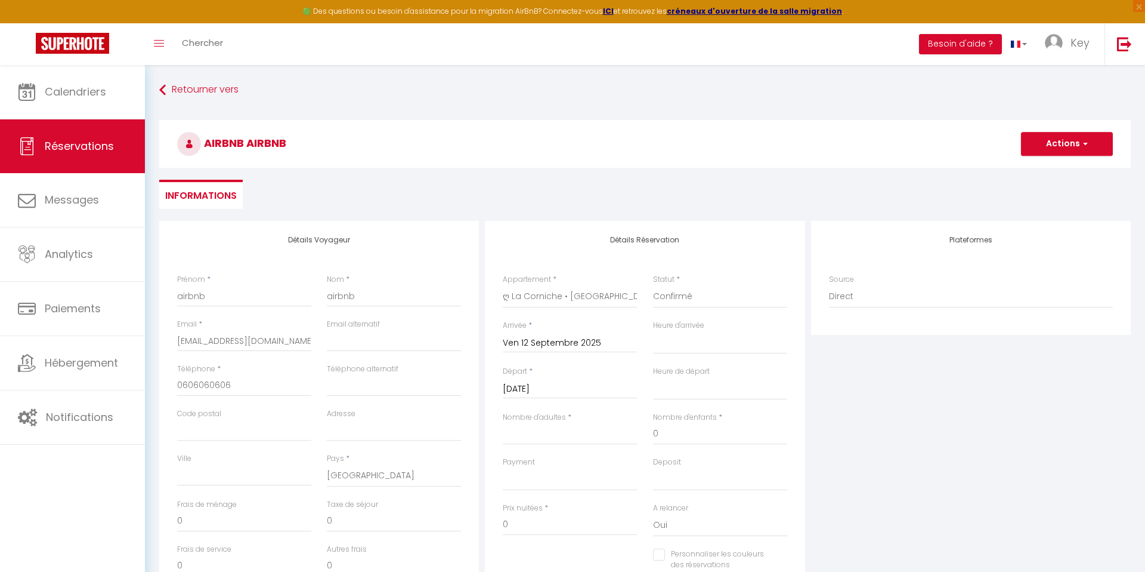
click at [533, 386] on input "[DATE]" at bounding box center [570, 389] width 134 height 16
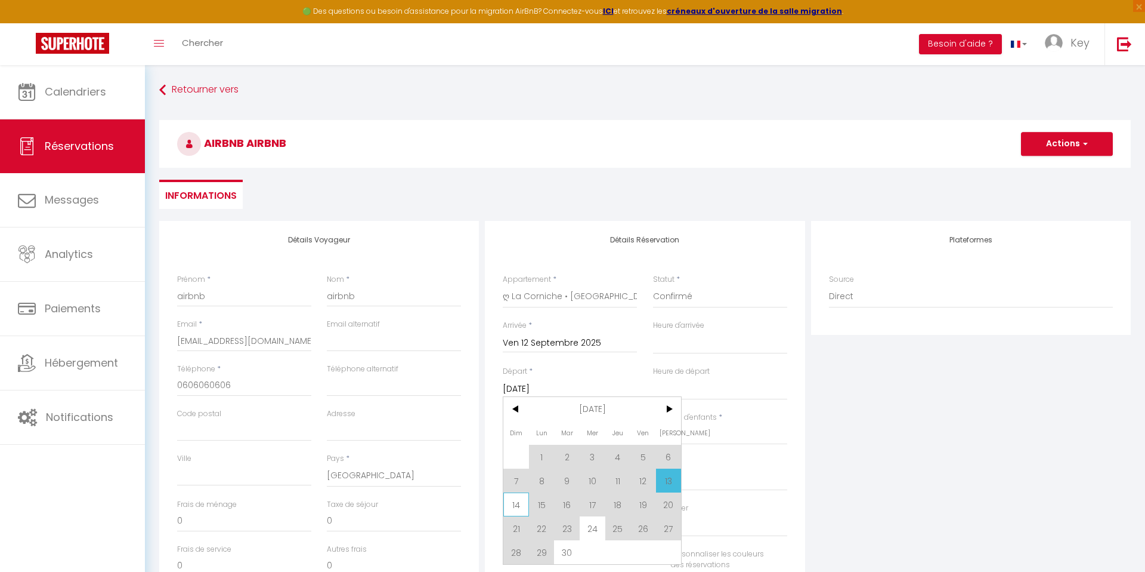
click at [507, 502] on span "14" at bounding box center [517, 504] width 26 height 24
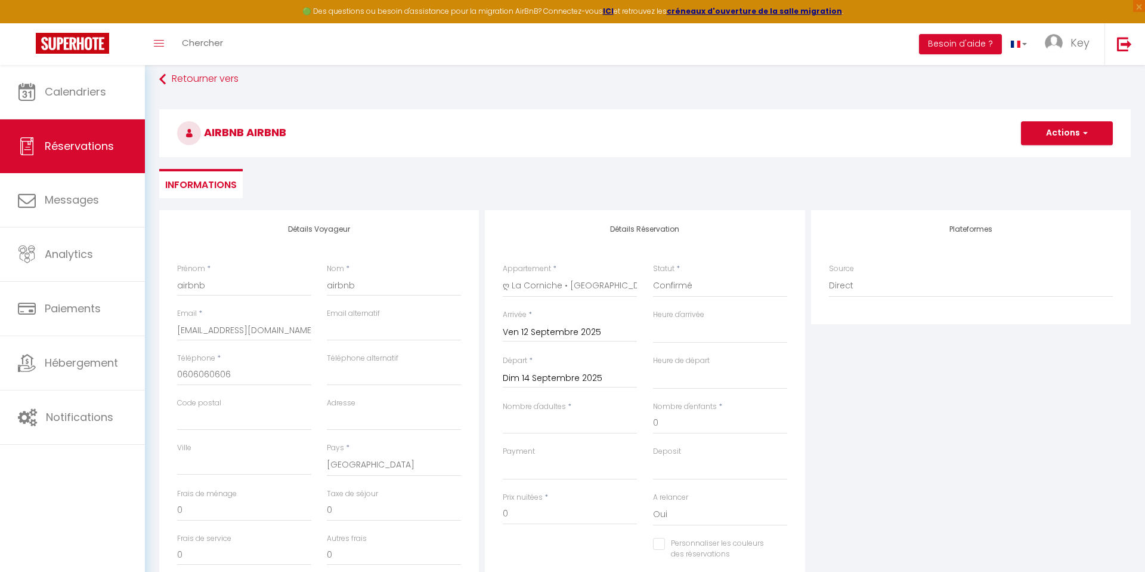
scroll to position [13, 0]
click at [555, 416] on input "Nombre d'adultes" at bounding box center [570, 420] width 134 height 21
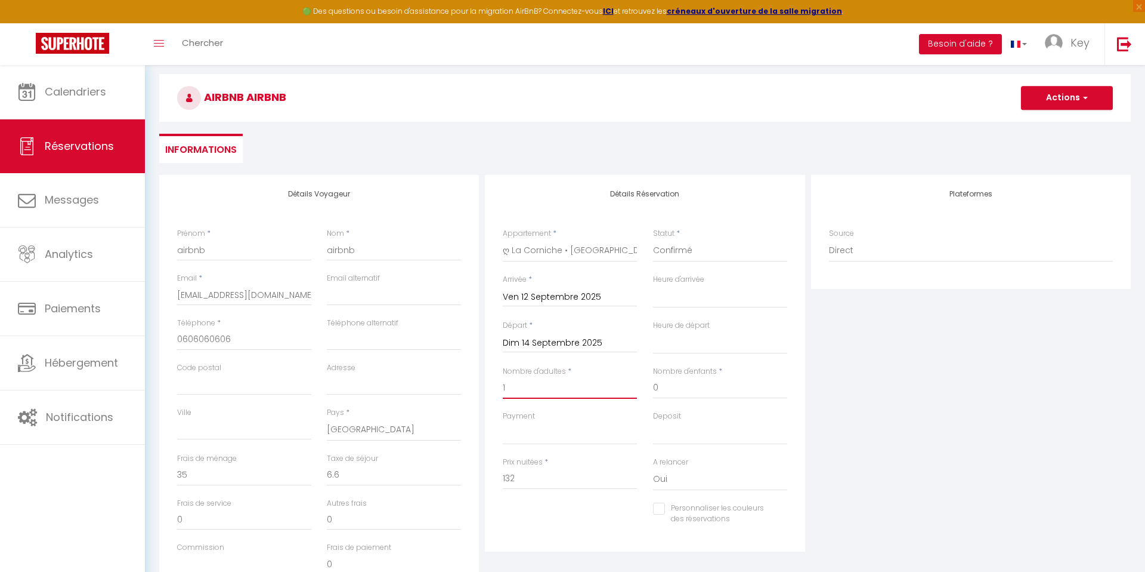
scroll to position [105, 0]
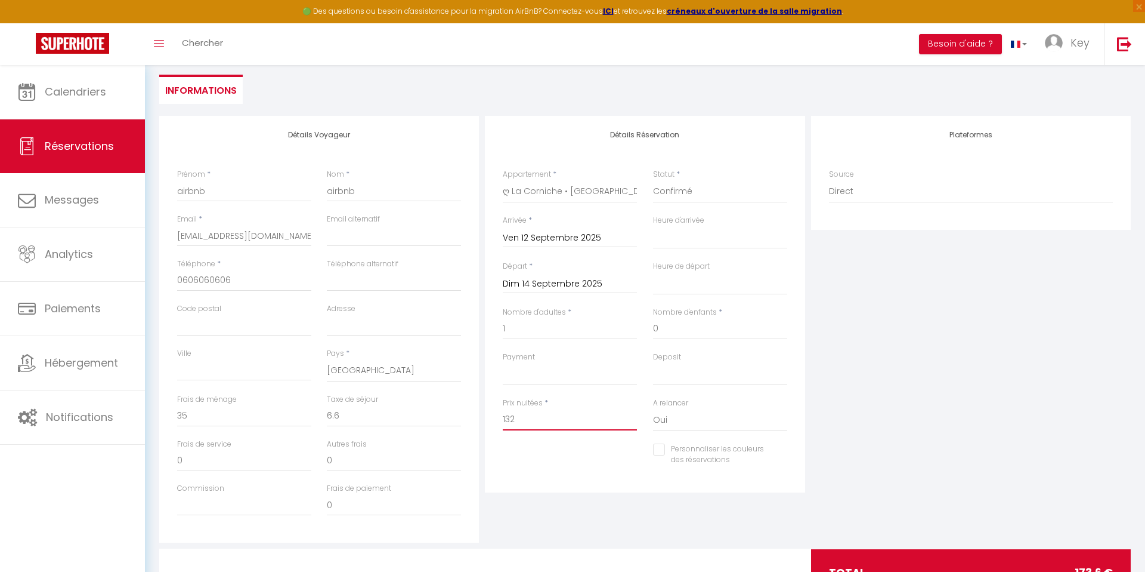
click at [527, 421] on input "132" at bounding box center [570, 419] width 134 height 21
click at [228, 407] on input "0" at bounding box center [244, 415] width 134 height 21
click at [209, 452] on input "0" at bounding box center [244, 459] width 134 height 21
click at [511, 553] on div at bounding box center [645, 572] width 329 height 47
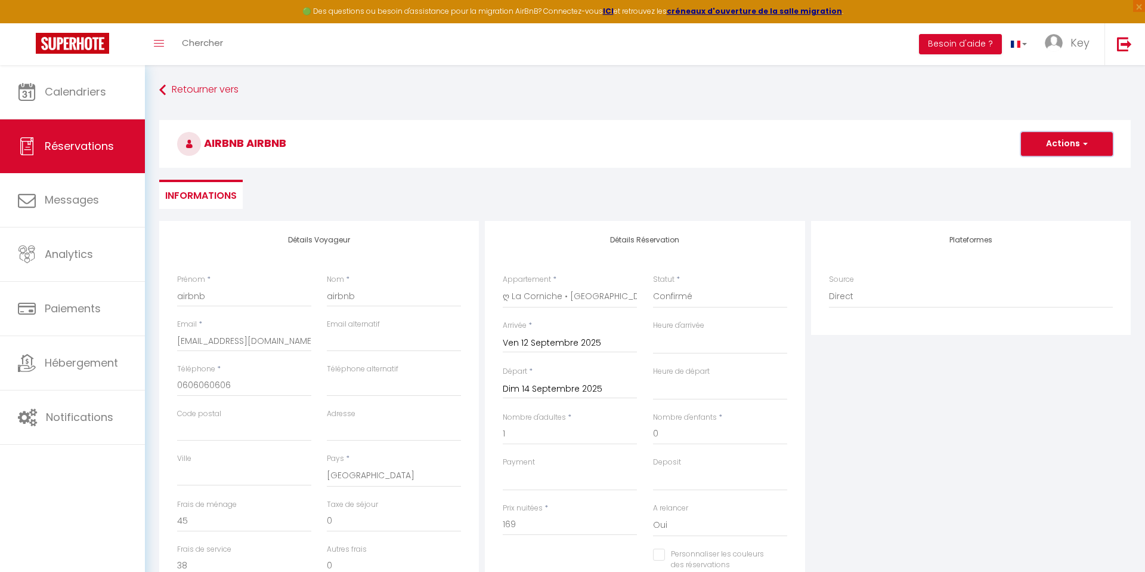
click at [1057, 149] on button "Actions" at bounding box center [1067, 144] width 92 height 24
click at [1046, 166] on link "Enregistrer" at bounding box center [1055, 170] width 94 height 16
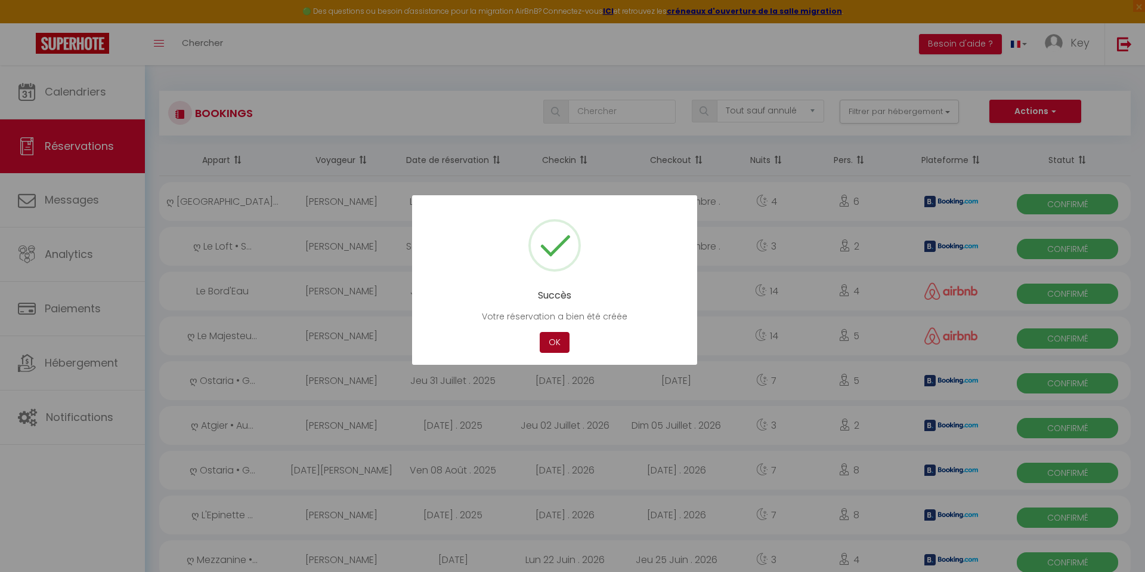
click at [560, 336] on button "OK" at bounding box center [555, 342] width 30 height 21
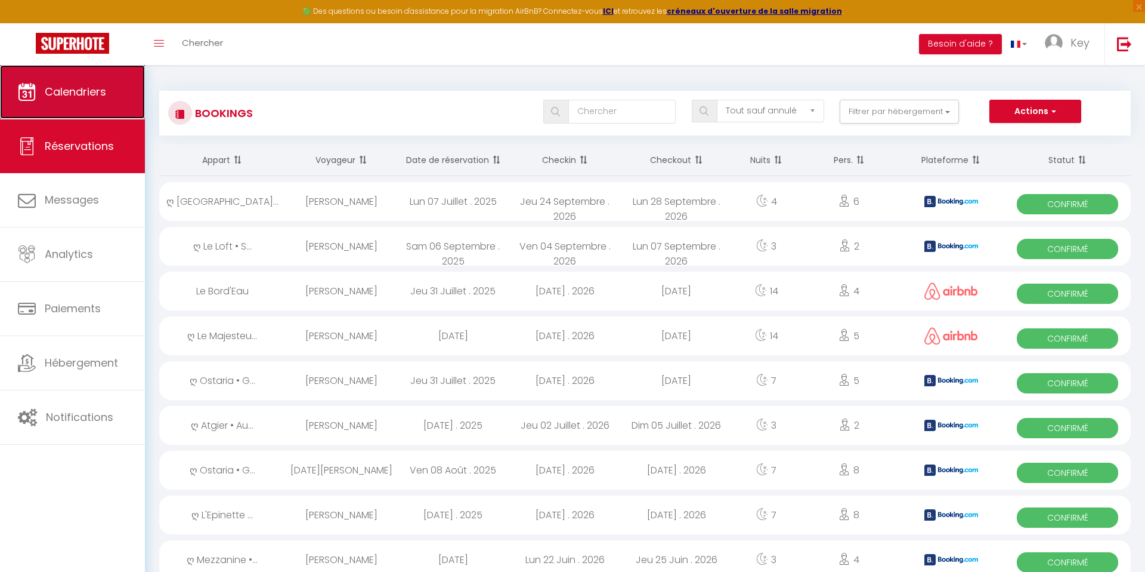
click at [83, 111] on link "Calendriers" at bounding box center [72, 92] width 145 height 54
